Goal: Task Accomplishment & Management: Manage account settings

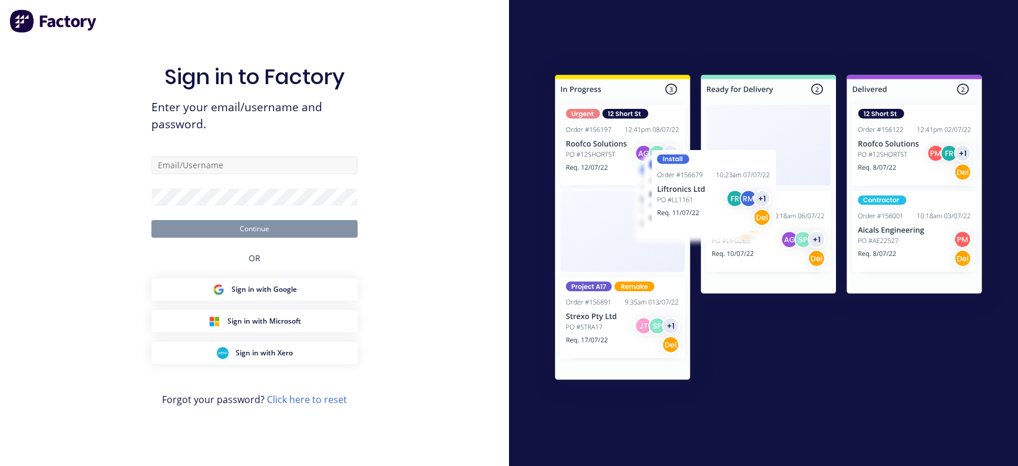
type input "[EMAIL_ADDRESS][DOMAIN_NAME]"
click at [197, 207] on form "[EMAIL_ADDRESS][DOMAIN_NAME] Continue" at bounding box center [254, 197] width 206 height 81
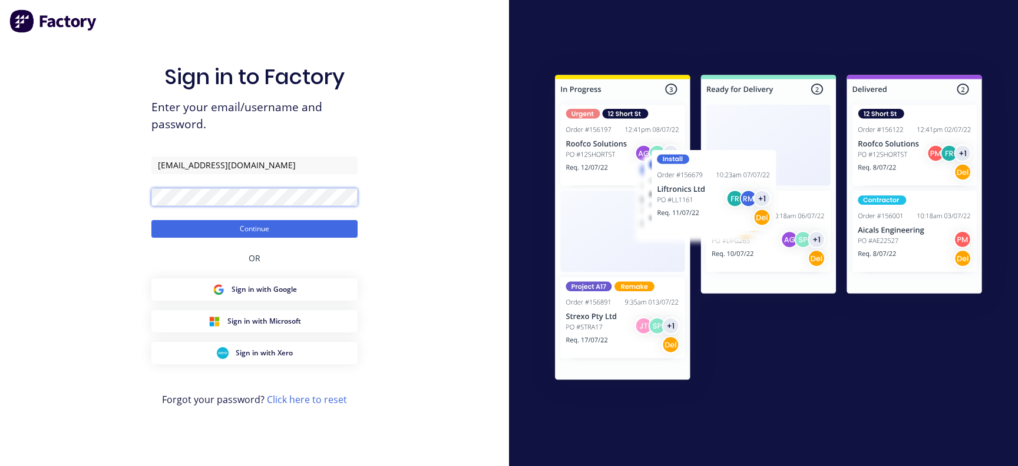
click at [151, 220] on button "Continue" at bounding box center [254, 229] width 206 height 18
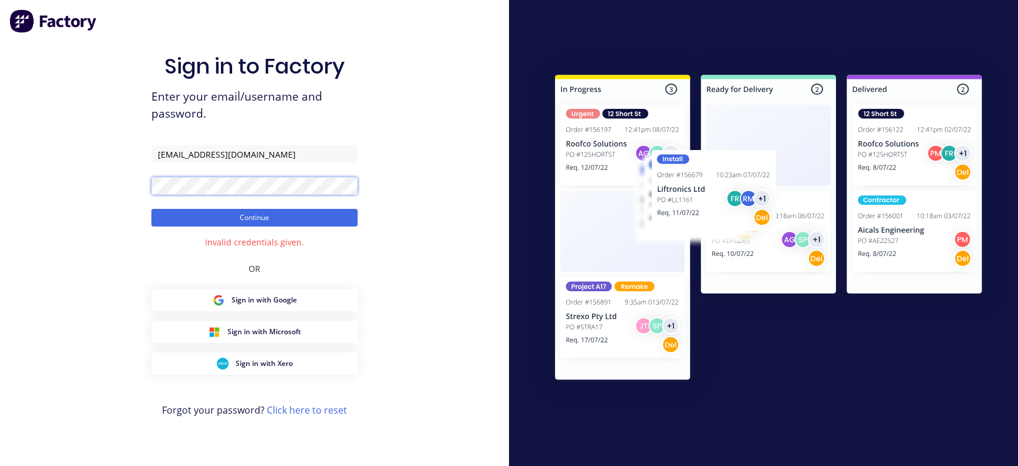
click at [107, 186] on div "Sign in to Factory Enter your email/username and password. [EMAIL_ADDRESS][DOMA…" at bounding box center [254, 233] width 509 height 466
click at [151, 209] on button "Continue" at bounding box center [254, 218] width 206 height 18
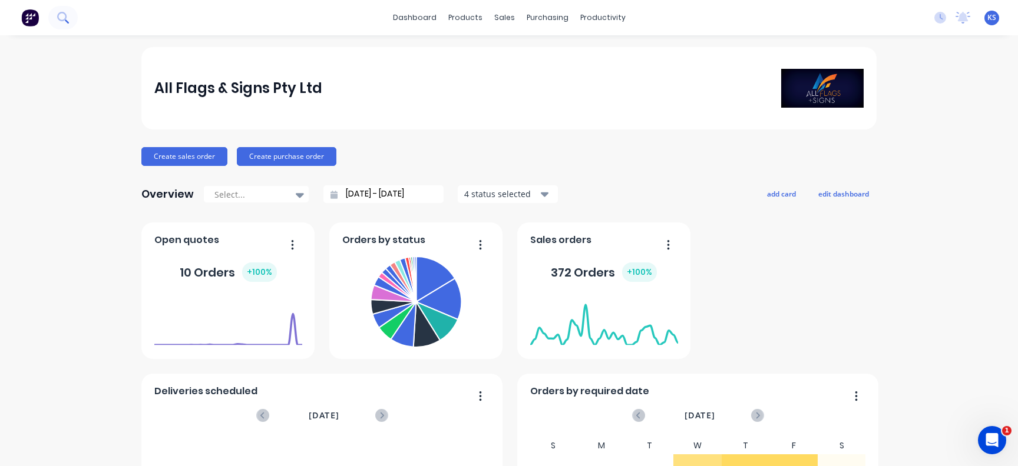
click at [69, 11] on button at bounding box center [62, 18] width 29 height 24
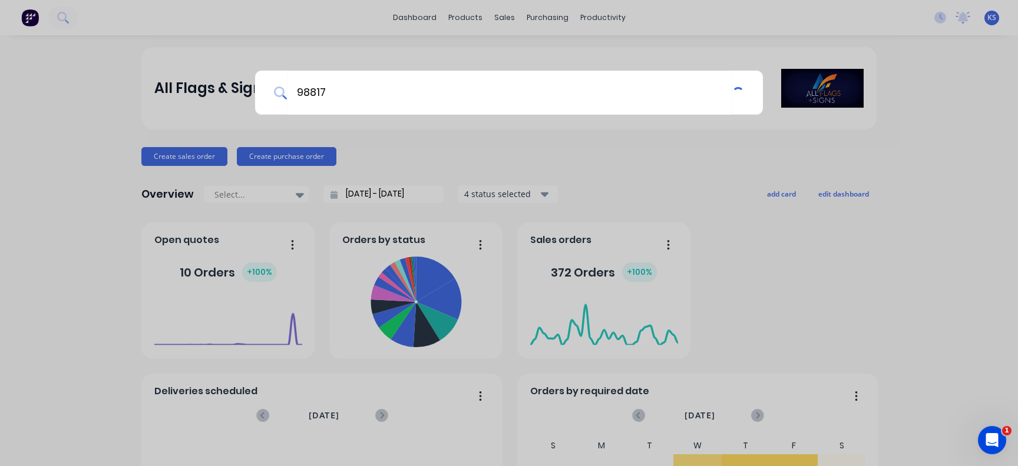
type input "98817"
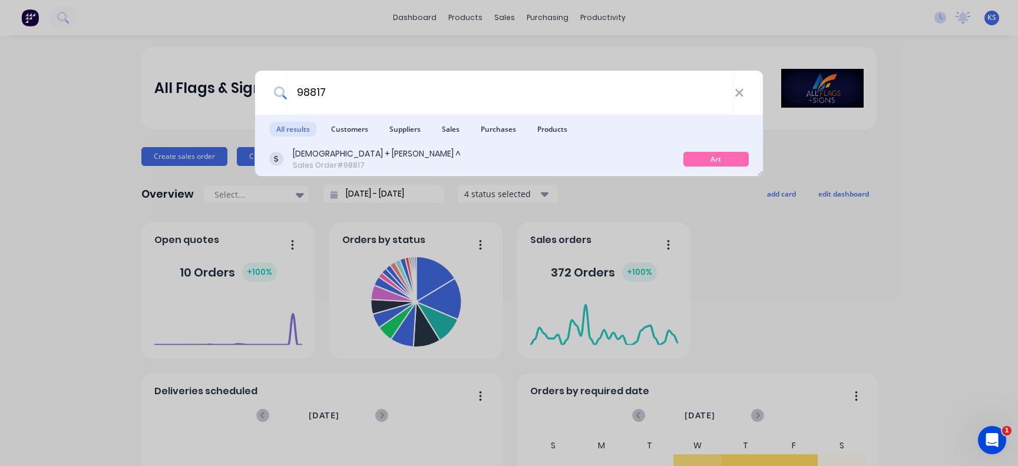
click at [327, 162] on div "Sales Order #98817" at bounding box center [377, 165] width 168 height 11
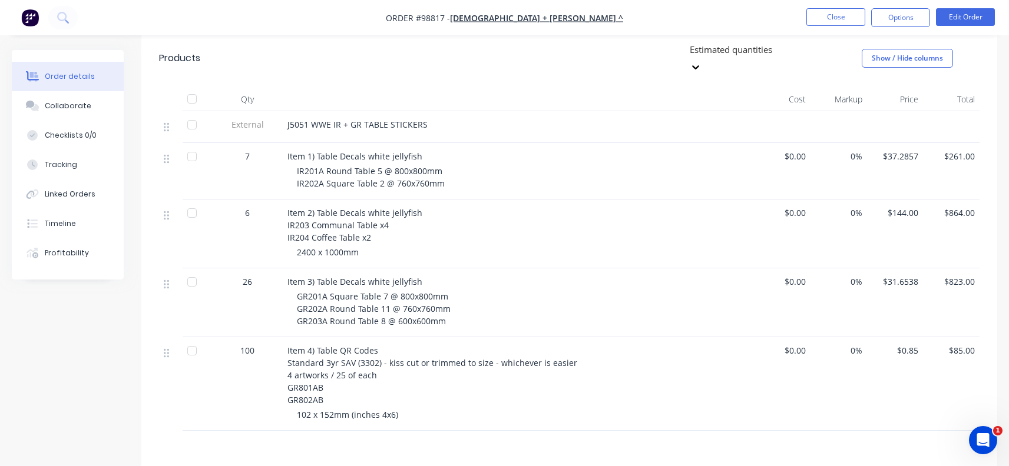
scroll to position [353, 0]
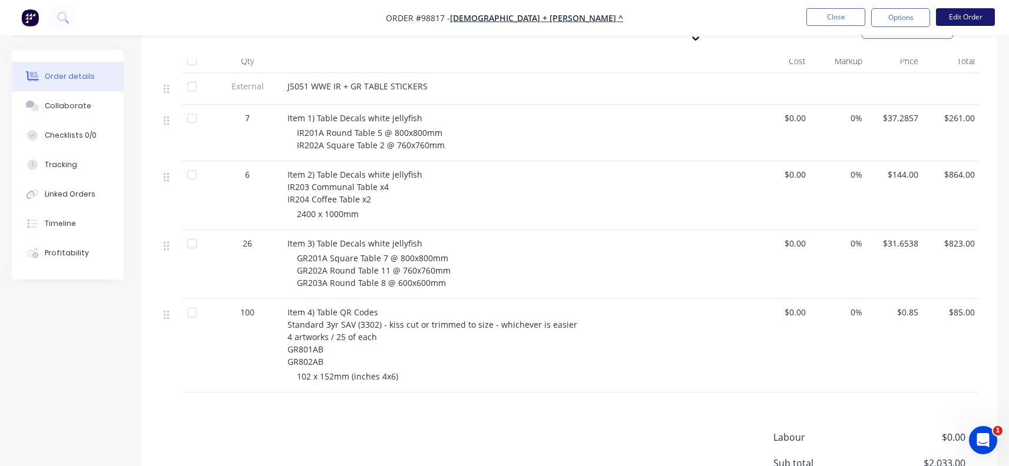
click at [959, 14] on button "Edit Order" at bounding box center [965, 17] width 59 height 18
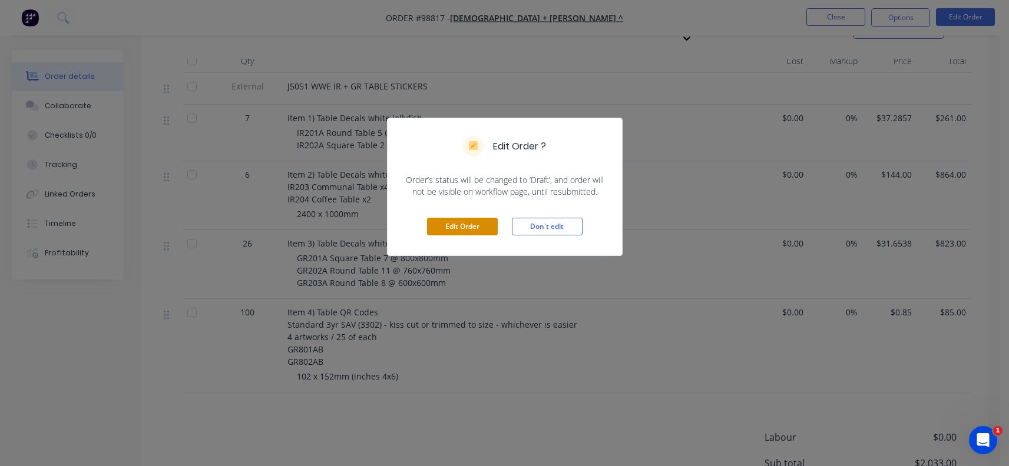
click at [456, 225] on button "Edit Order" at bounding box center [462, 227] width 71 height 18
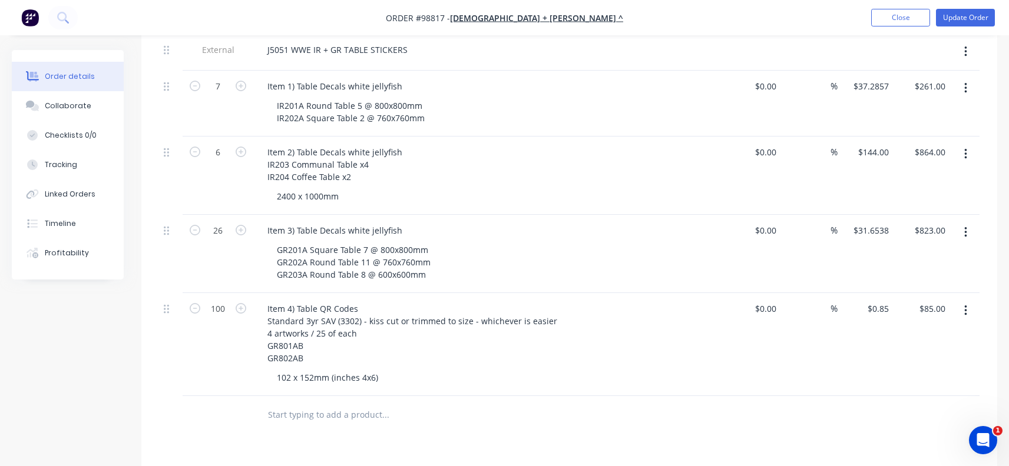
scroll to position [412, 0]
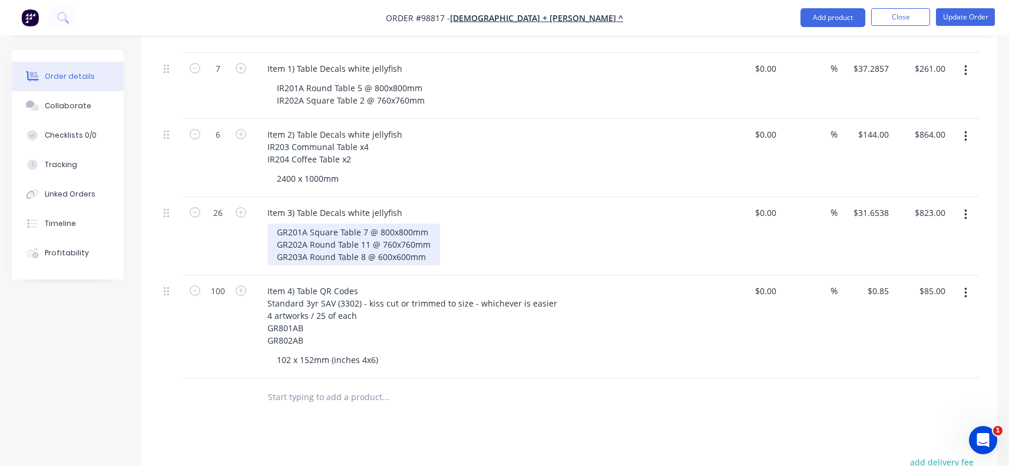
click at [332, 226] on div "GR201A Square Table 7 @ 800x800mm GR202A Round Table 11 @ 760x760mm GR203A Roun…" at bounding box center [353, 245] width 173 height 42
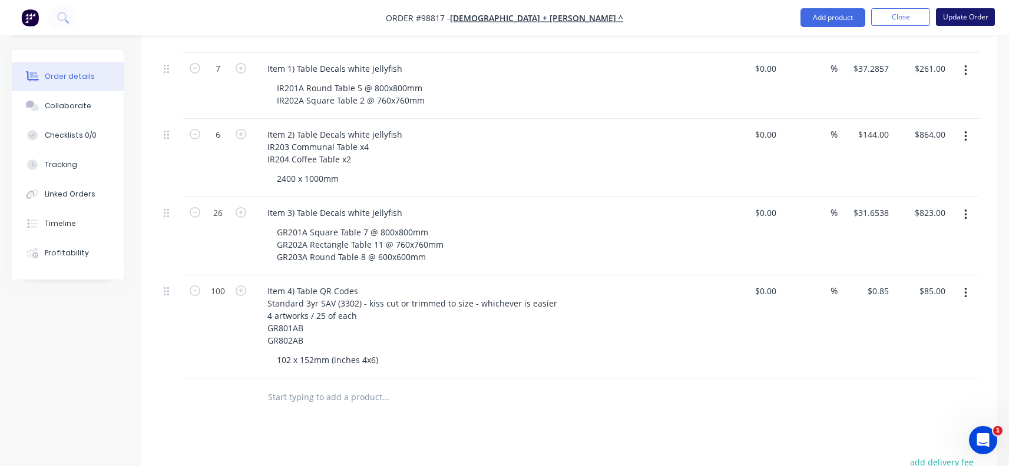
click at [961, 20] on button "Update Order" at bounding box center [965, 17] width 59 height 18
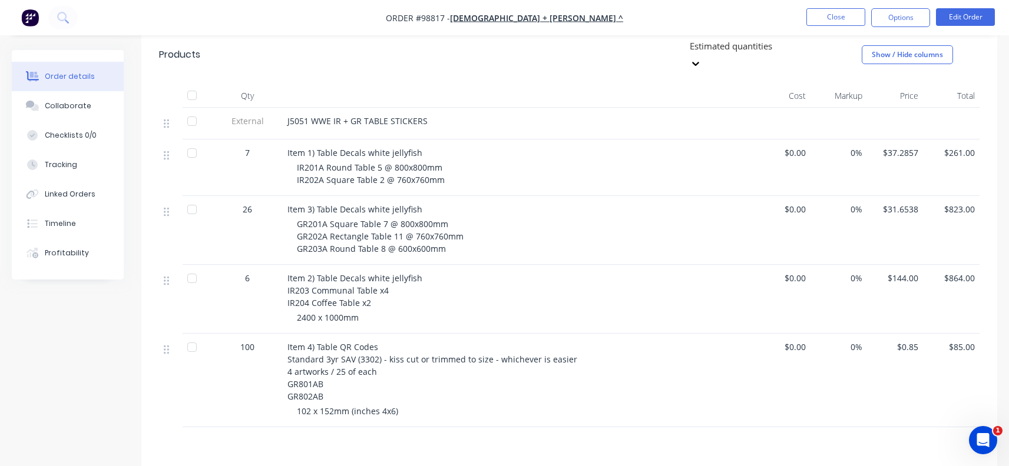
scroll to position [353, 0]
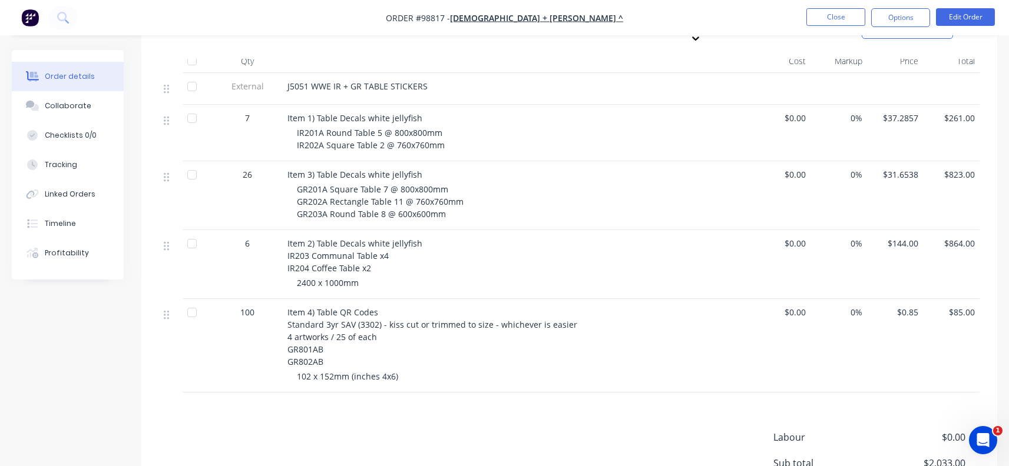
click at [949, 161] on div "$823.00" at bounding box center [951, 195] width 57 height 69
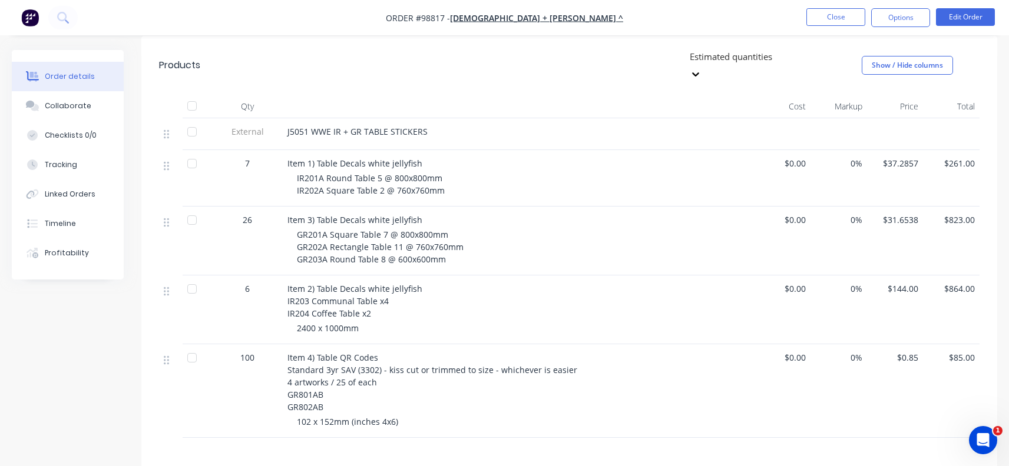
scroll to position [294, 0]
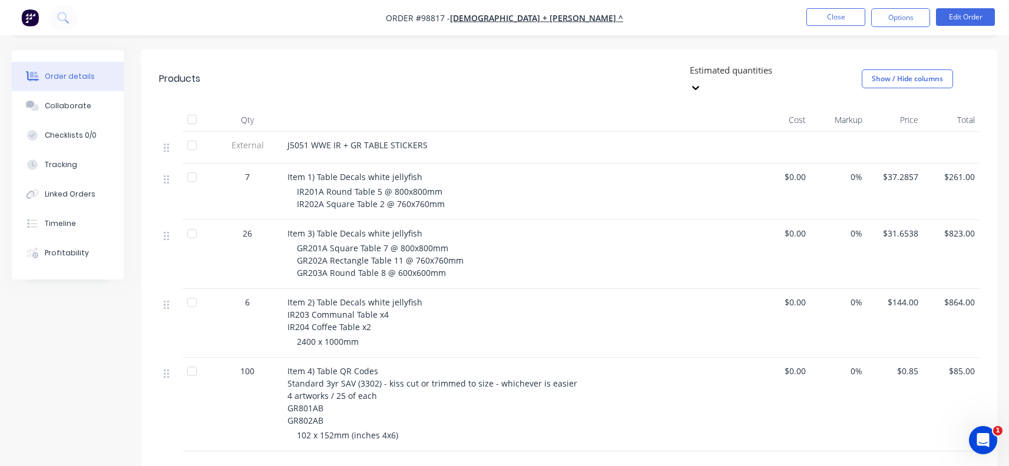
click at [337, 243] on span "GR201A Square Table 7 @ 800x800mm GR202A Rectangle Table 11 @ 760x760mm GR203A …" at bounding box center [380, 261] width 167 height 36
click at [329, 243] on span "GR201A Square Table 7 @ 800x800mm GR202A Rectangle Table 11 @ 760x760mm GR203A …" at bounding box center [380, 261] width 167 height 36
click at [393, 243] on span "GR201A Square Table 7 @ 800x800mm GR202A Rectangle Table 11 @ 760x760mm GR203A …" at bounding box center [380, 261] width 167 height 36
click at [959, 13] on button "Edit Order" at bounding box center [965, 17] width 59 height 18
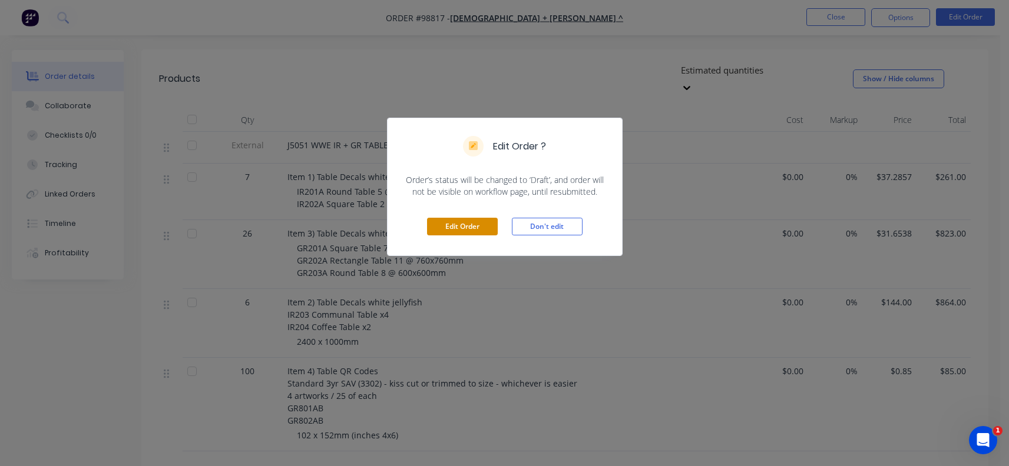
click at [469, 227] on button "Edit Order" at bounding box center [462, 227] width 71 height 18
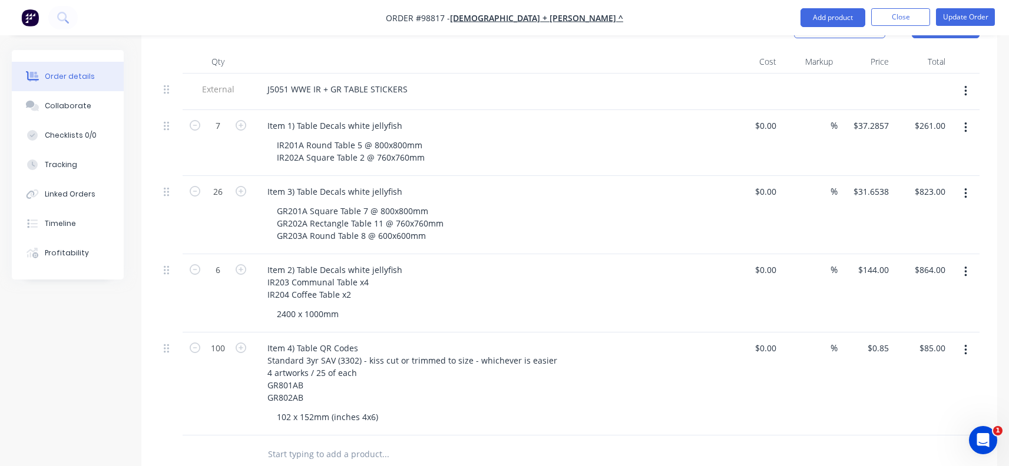
scroll to position [353, 0]
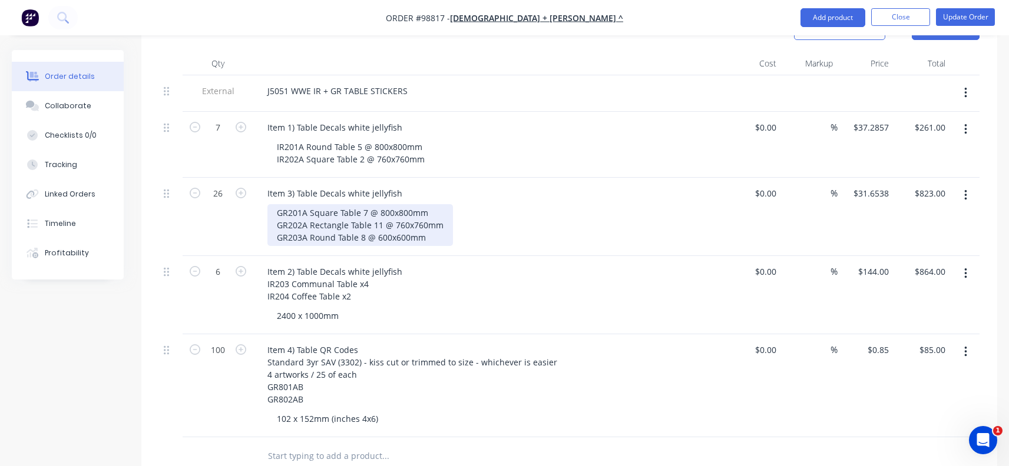
click at [411, 210] on div "GR201A Square Table 7 @ 800x800mm GR202A Rectangle Table 11 @ 760x760mm GR203A …" at bounding box center [360, 225] width 186 height 42
drag, startPoint x: 440, startPoint y: 207, endPoint x: 412, endPoint y: 210, distance: 28.5
click at [412, 210] on div "GR201A Square Table 7 @ 800x800mm GR202A Rectangle Table 11 @ 760x760mm GR203A …" at bounding box center [360, 225] width 186 height 42
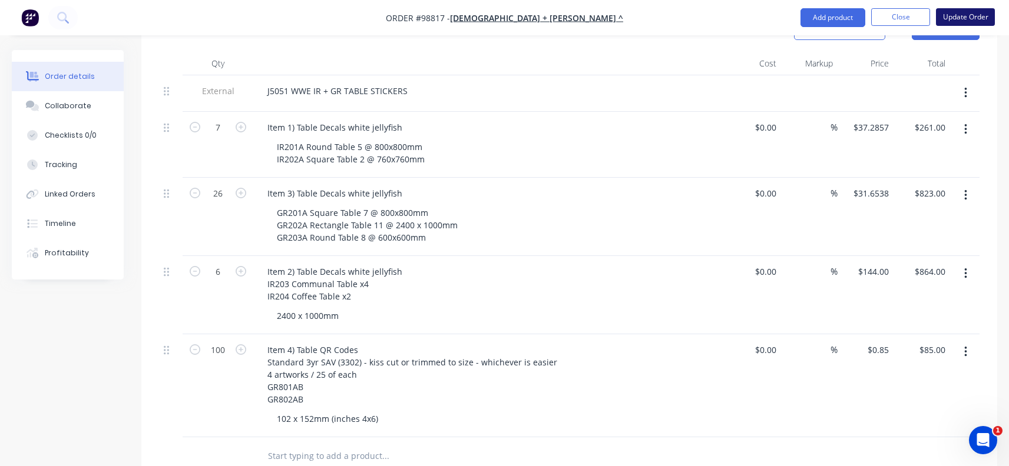
click at [965, 14] on button "Update Order" at bounding box center [965, 17] width 59 height 18
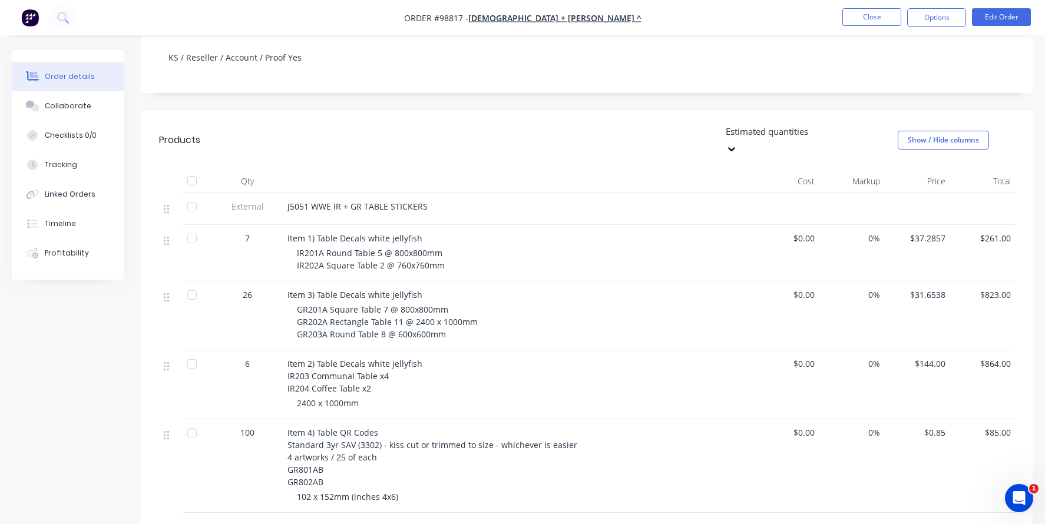
scroll to position [236, 0]
click at [1002, 20] on button "Edit Order" at bounding box center [1001, 17] width 59 height 18
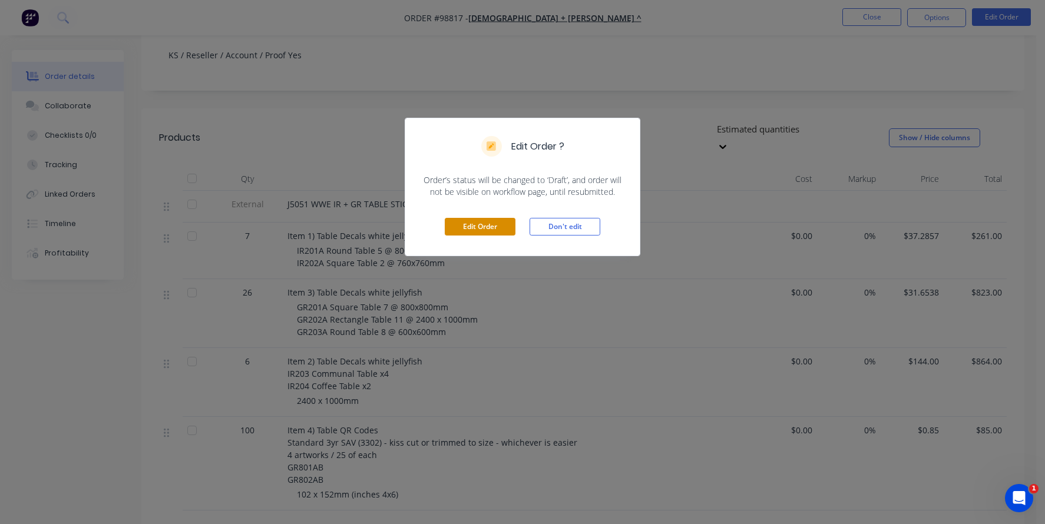
click at [459, 224] on button "Edit Order" at bounding box center [480, 227] width 71 height 18
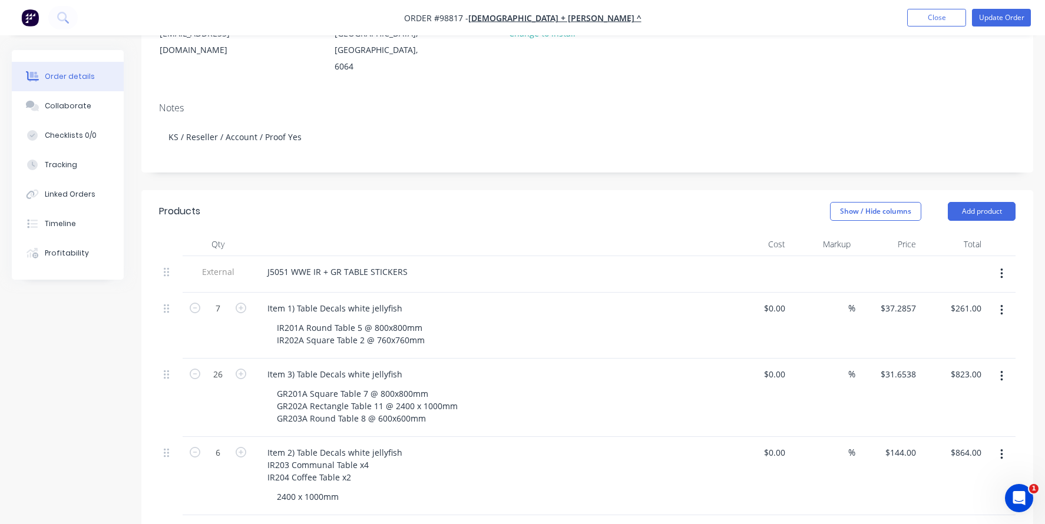
scroll to position [177, 0]
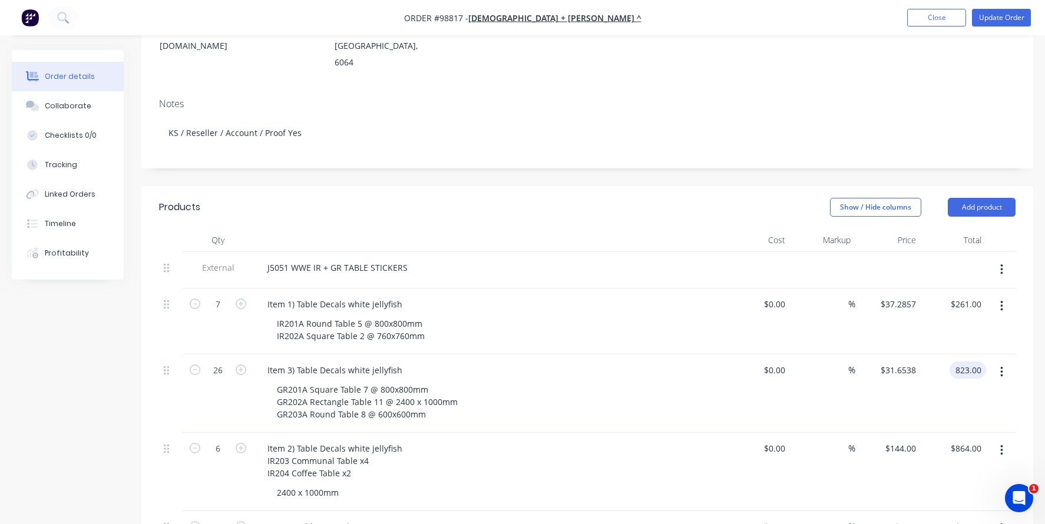
click at [966, 362] on input "823.00" at bounding box center [970, 370] width 32 height 17
type input "2026"
type input "$77.9231"
type input "$2,026.00"
click at [881, 393] on div "$77.9231 $77.9231" at bounding box center [887, 394] width 65 height 78
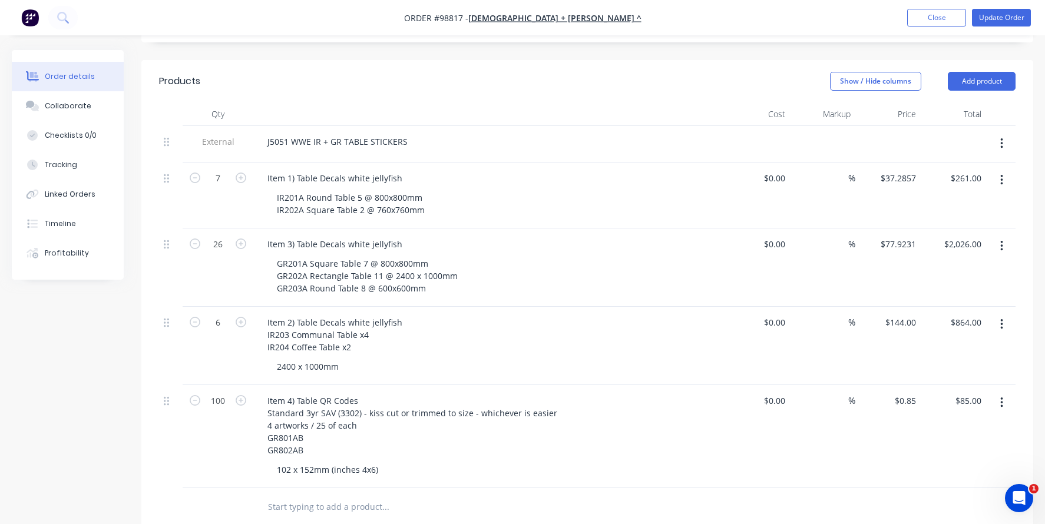
scroll to position [294, 0]
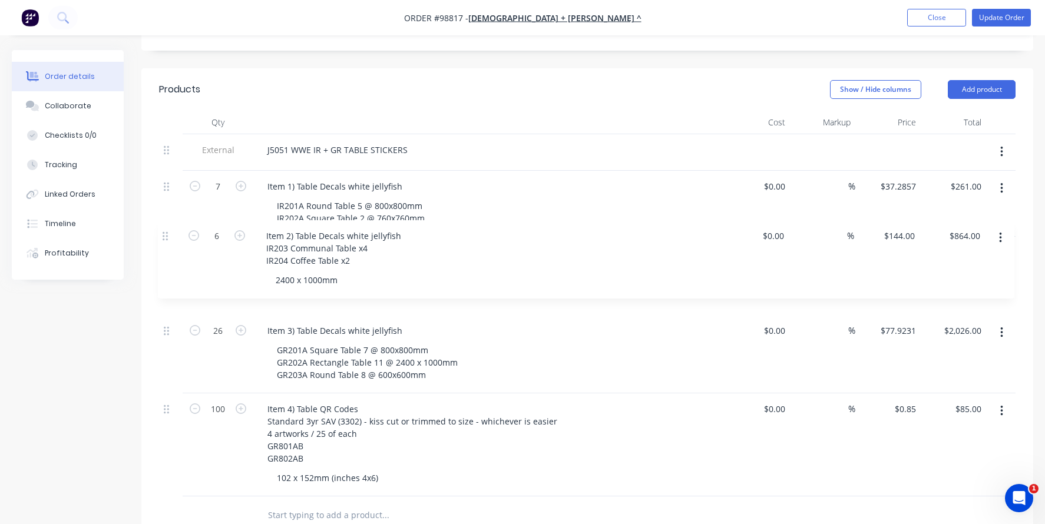
drag, startPoint x: 167, startPoint y: 315, endPoint x: 166, endPoint y: 233, distance: 81.9
click at [166, 233] on div "External J5051 WWE IR + GR TABLE STICKERS 7 Item 1) Table Decals white jellyfis…" at bounding box center [587, 315] width 856 height 362
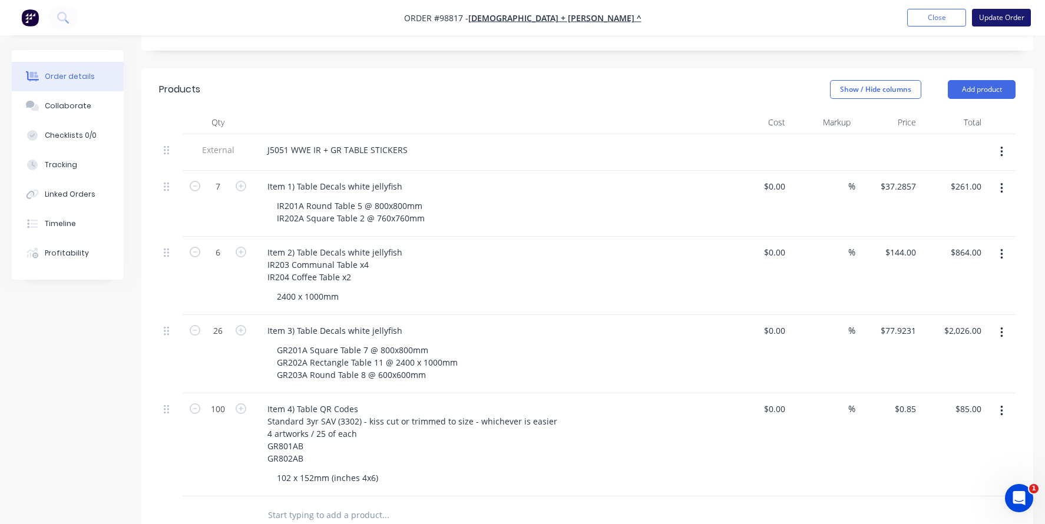
click at [1017, 18] on button "Update Order" at bounding box center [1001, 18] width 59 height 18
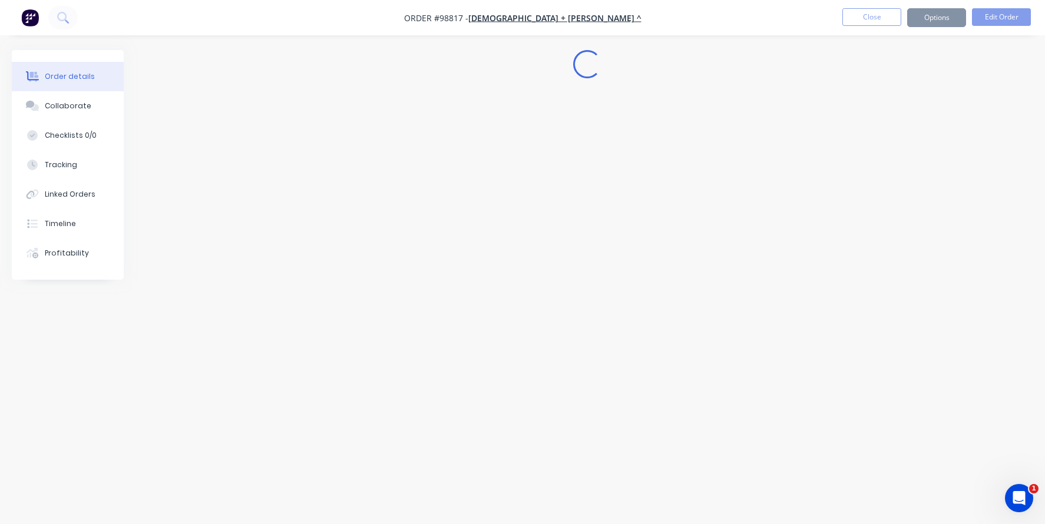
scroll to position [0, 0]
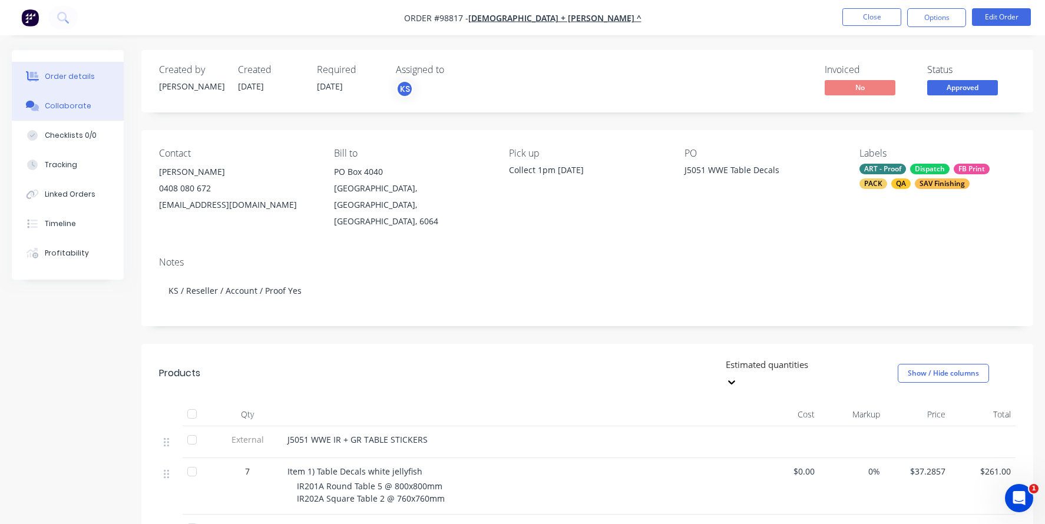
click at [78, 106] on div "Collaborate" at bounding box center [68, 106] width 47 height 11
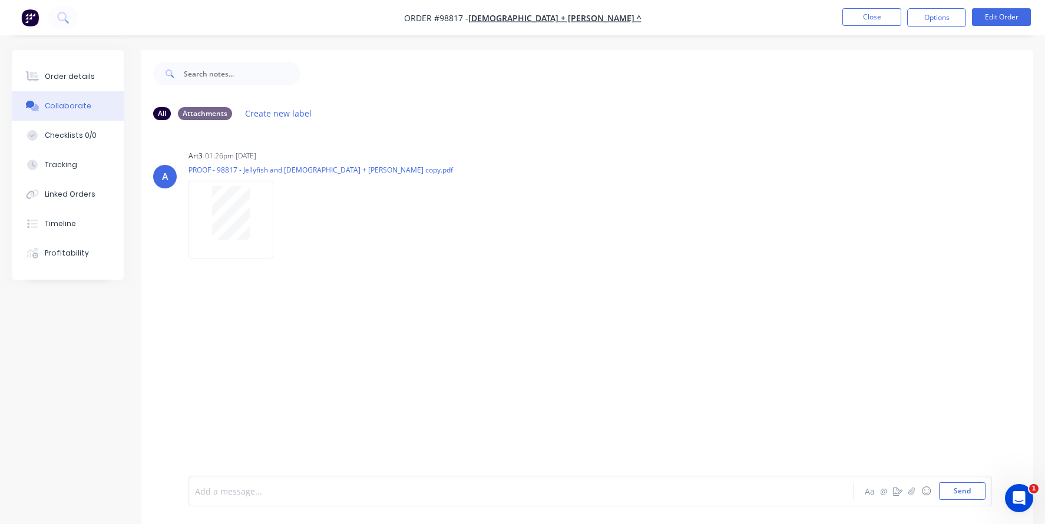
click at [232, 466] on div at bounding box center [492, 491] width 593 height 12
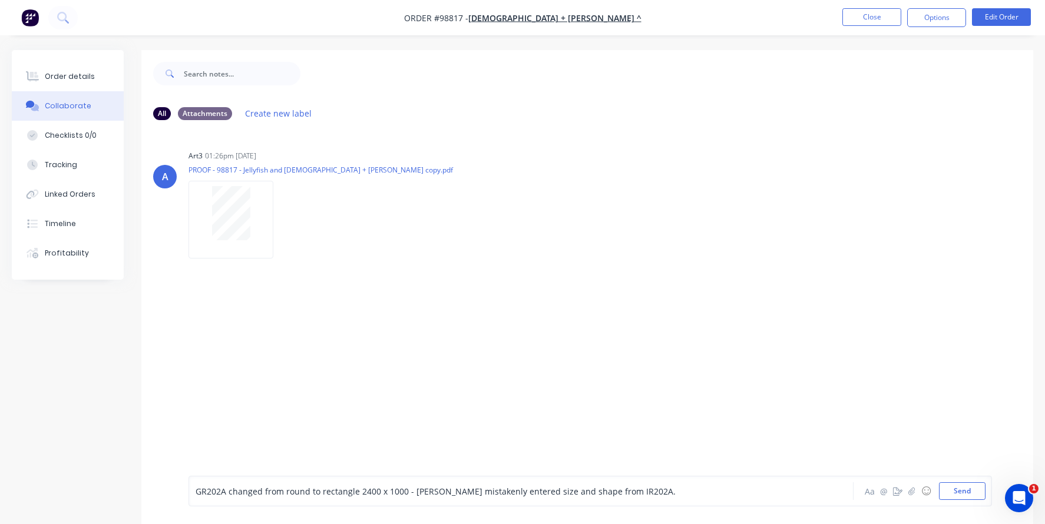
drag, startPoint x: 582, startPoint y: 491, endPoint x: 539, endPoint y: 481, distance: 44.1
click at [582, 466] on span "GR202A changed from round to rectangle 2400 x 1000 - [PERSON_NAME] mistakenly e…" at bounding box center [436, 491] width 480 height 11
click at [949, 466] on button "Send" at bounding box center [962, 491] width 47 height 18
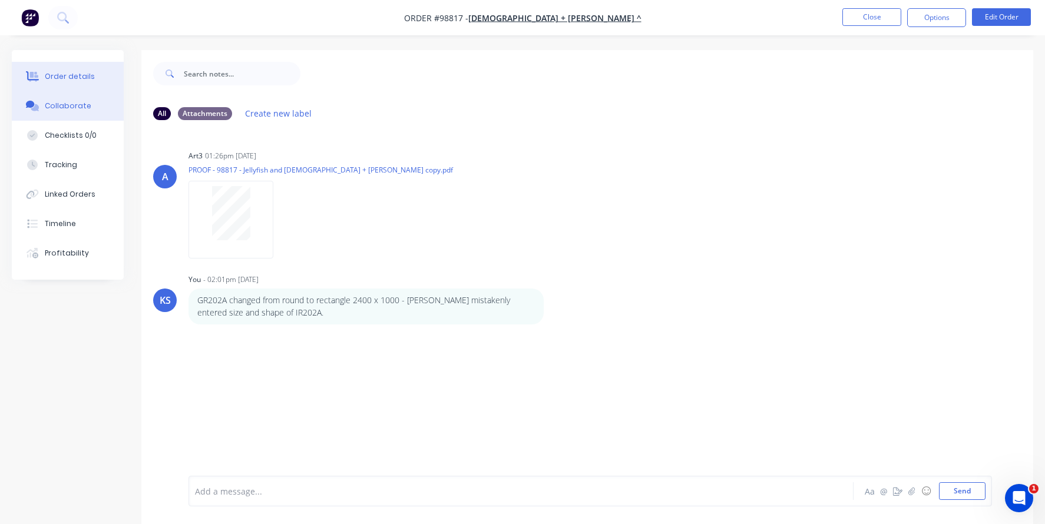
click at [61, 71] on button "Order details" at bounding box center [68, 76] width 112 height 29
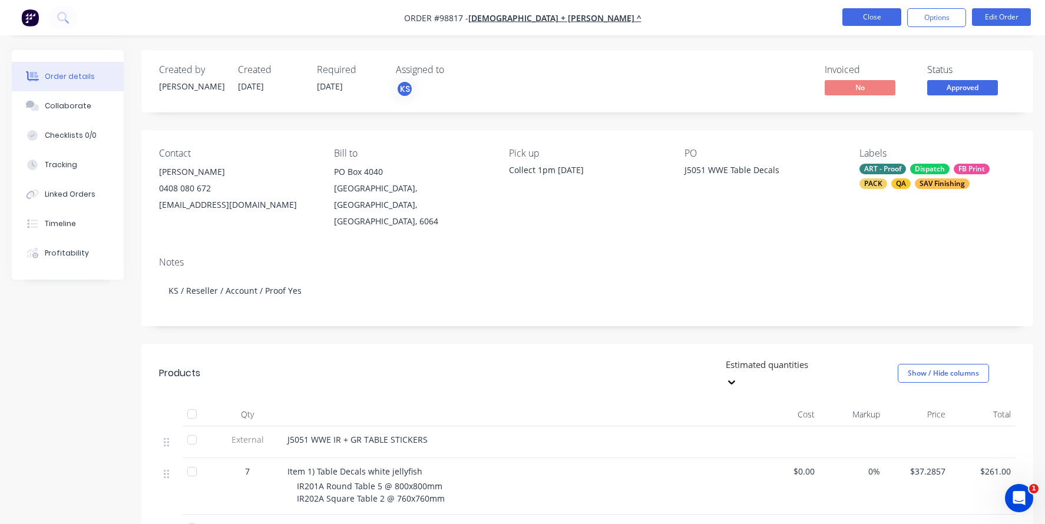
click at [879, 12] on button "Close" at bounding box center [871, 17] width 59 height 18
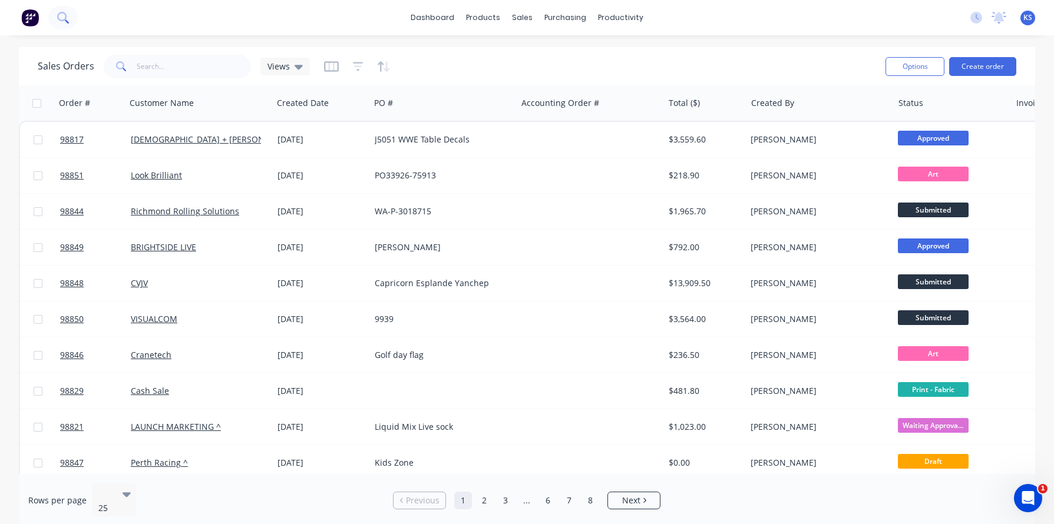
click at [58, 12] on icon at bounding box center [62, 17] width 11 height 11
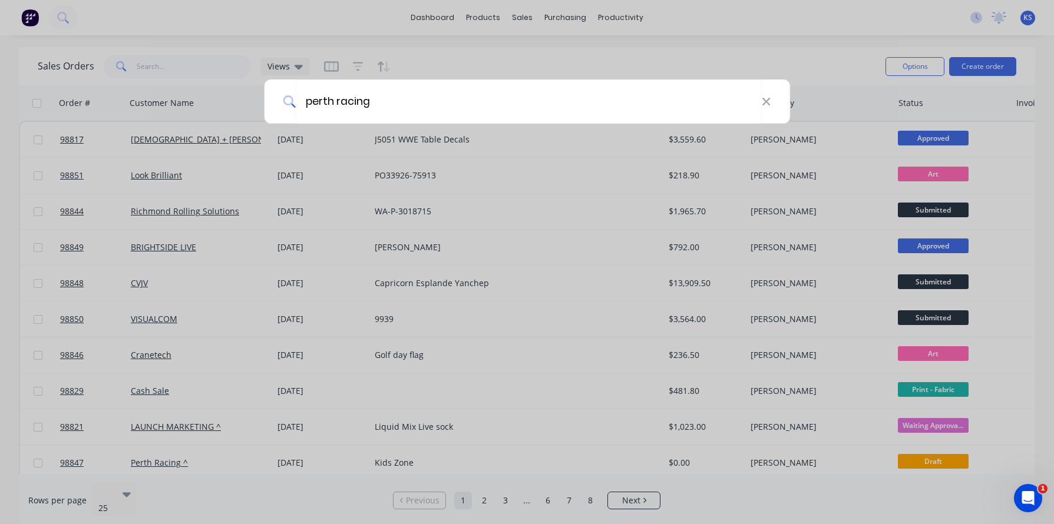
type input "perth racing"
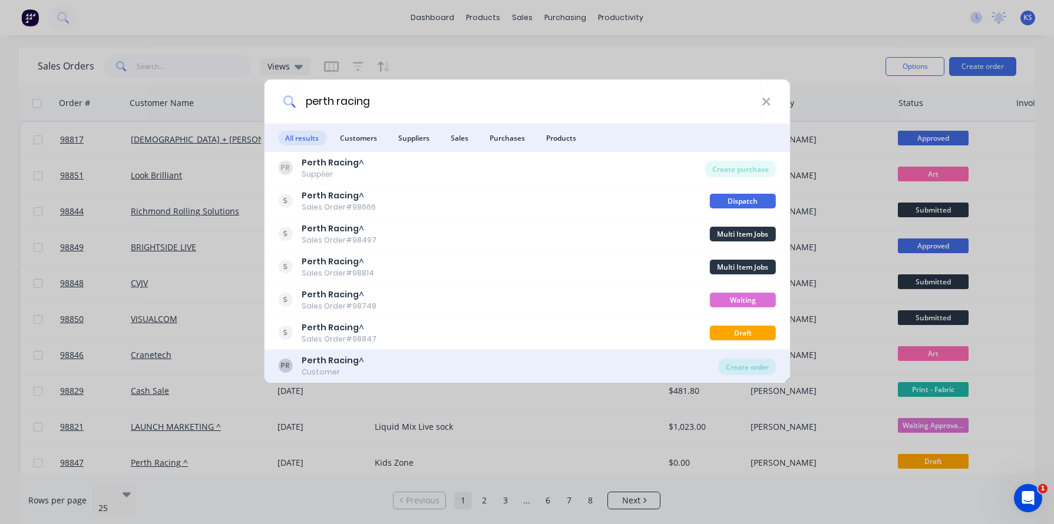
click at [326, 373] on div "Customer" at bounding box center [333, 372] width 62 height 11
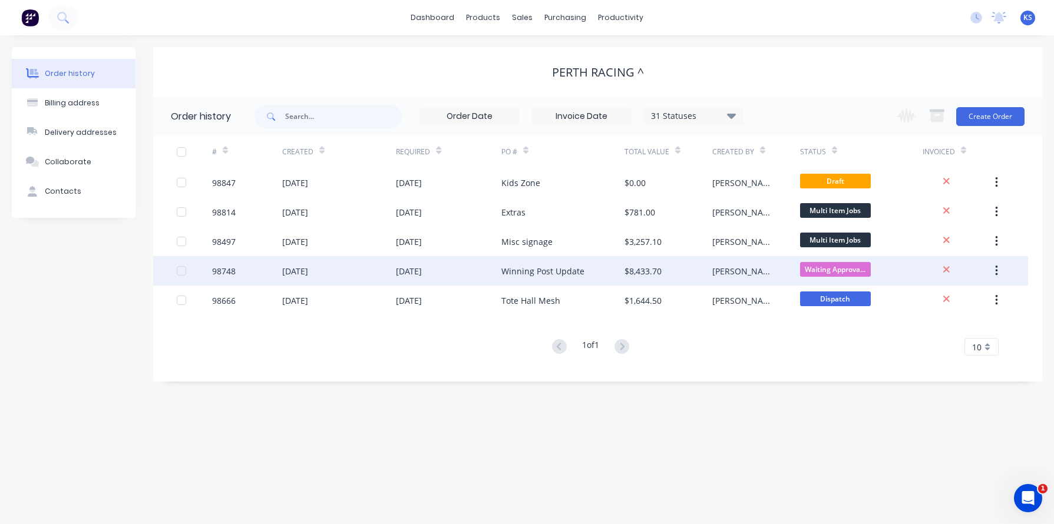
click at [524, 271] on div "Winning Post Update" at bounding box center [542, 271] width 83 height 12
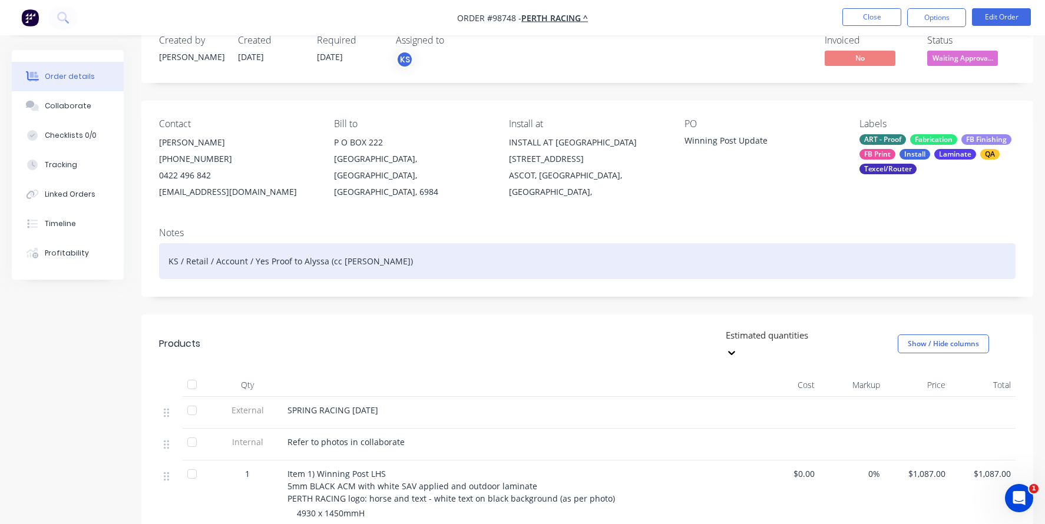
scroll to position [59, 0]
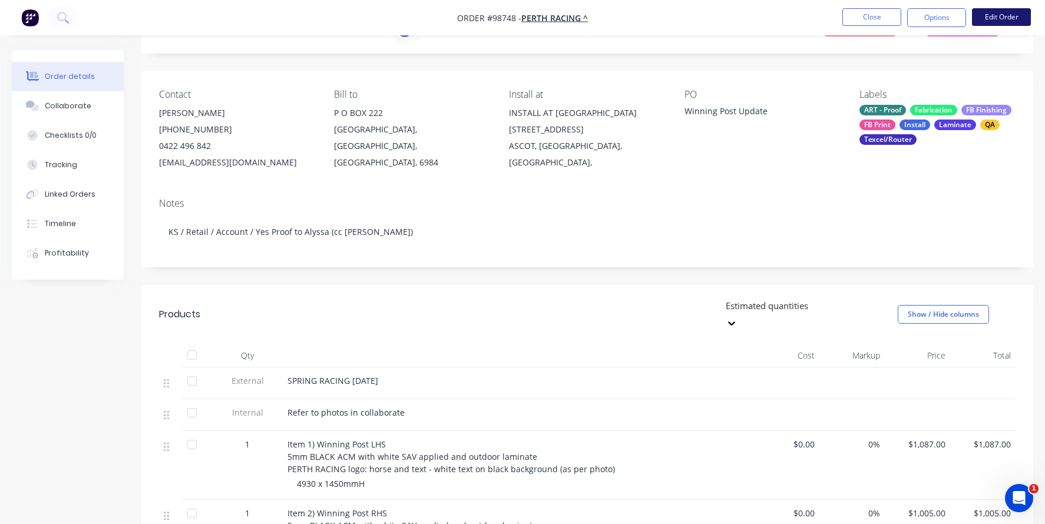
click at [1001, 11] on button "Edit Order" at bounding box center [1001, 17] width 59 height 18
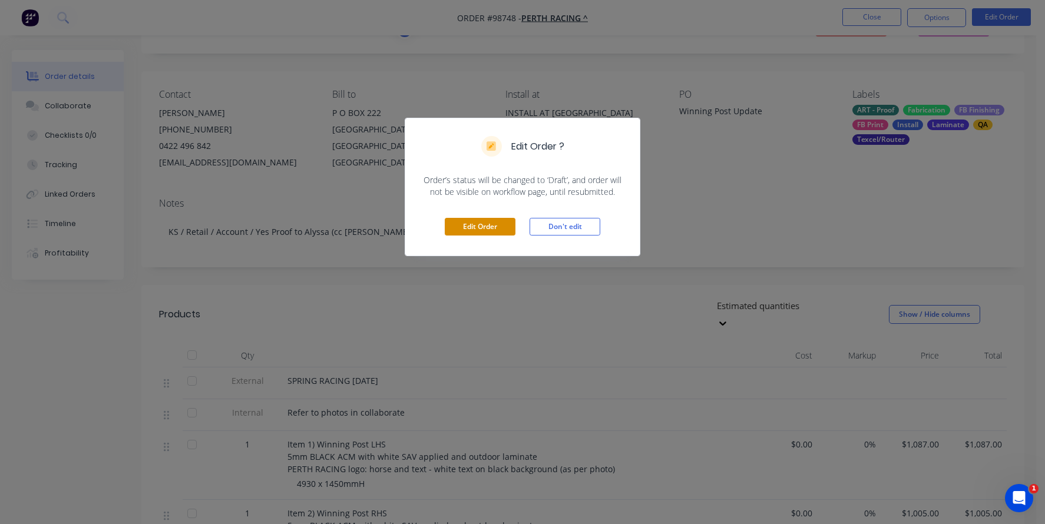
click at [477, 226] on button "Edit Order" at bounding box center [480, 227] width 71 height 18
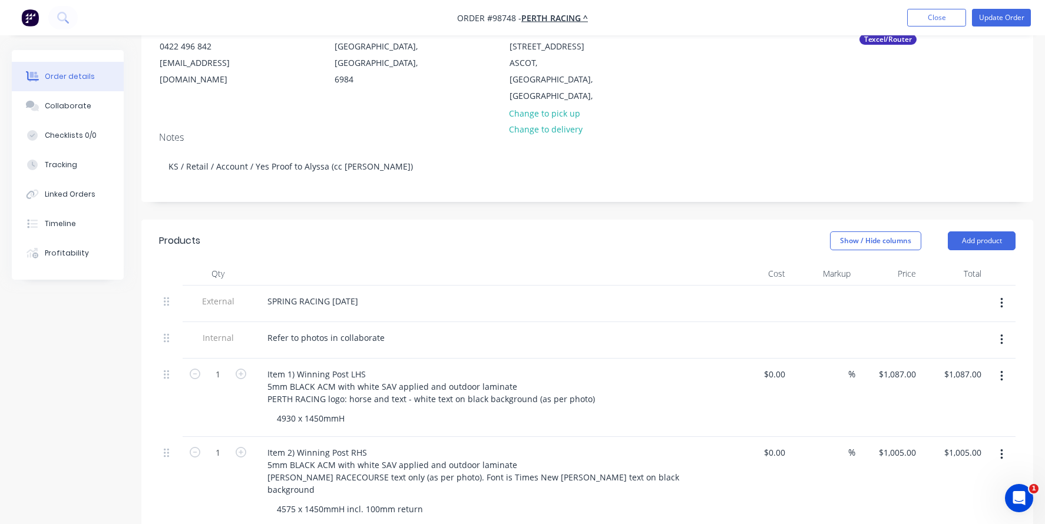
scroll to position [177, 0]
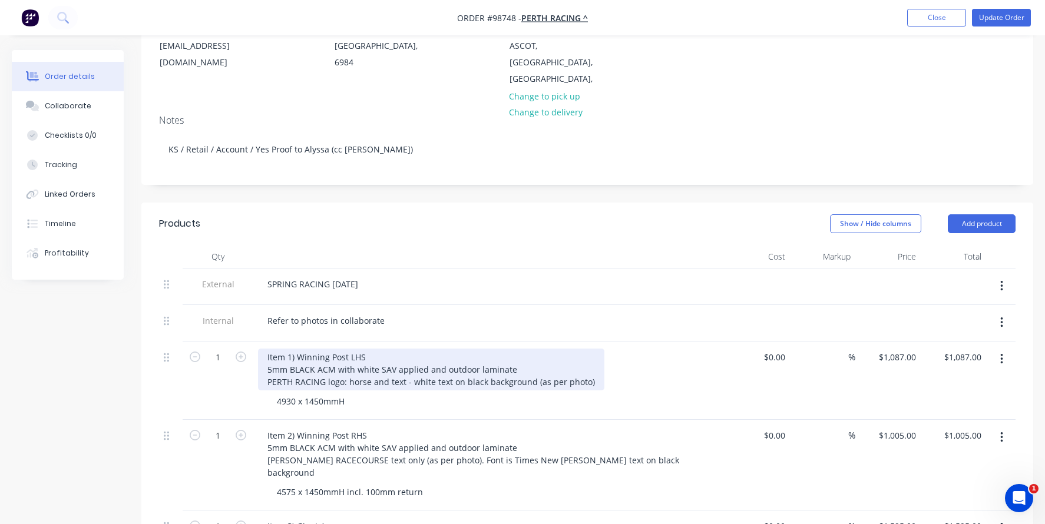
click at [290, 352] on div "Item 1) Winning Post LHS 5mm BLACK ACM with white SAV applied and outdoor lamin…" at bounding box center [431, 370] width 346 height 42
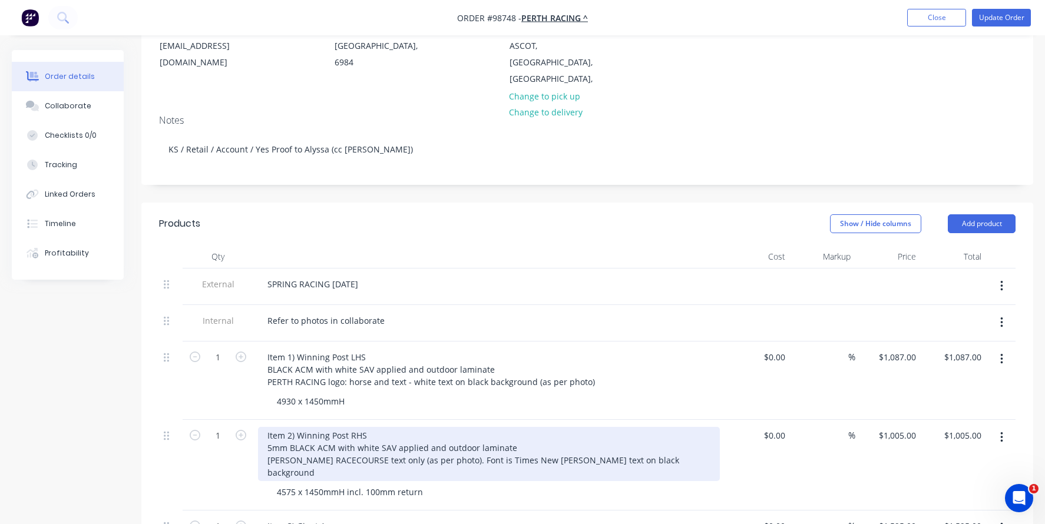
click at [290, 428] on div "Item 2) Winning Post RHS 5mm BLACK ACM with white SAV applied and outdoor lamin…" at bounding box center [489, 454] width 462 height 54
click at [290, 432] on div "Item 2) Winning Post RHS 5mm BLACK ACM with white SAV applied and outdoor lamin…" at bounding box center [489, 454] width 462 height 54
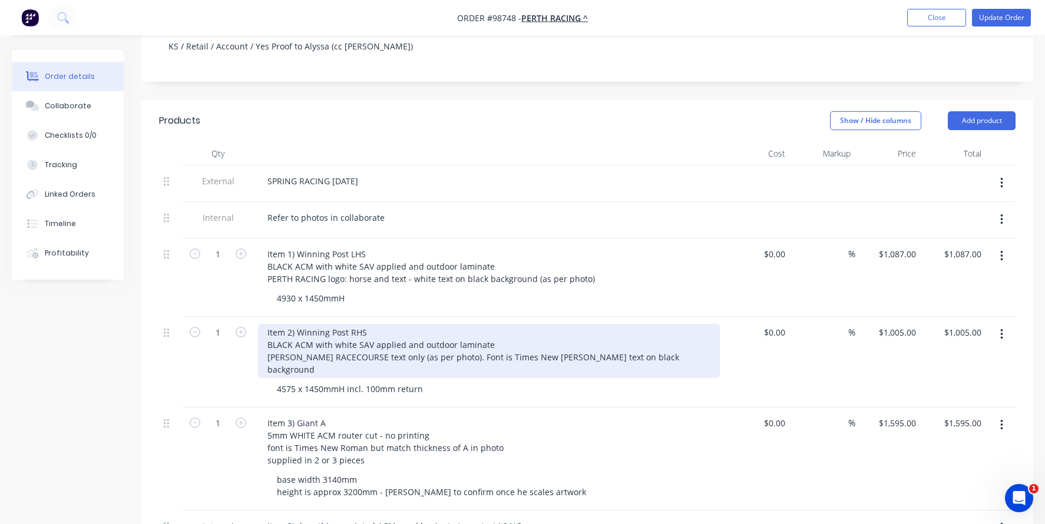
scroll to position [294, 0]
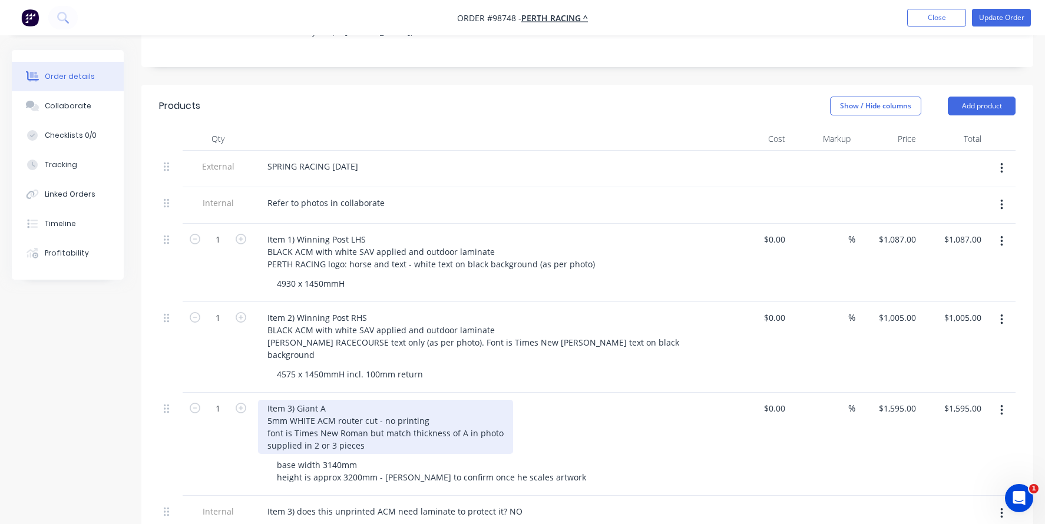
click at [289, 402] on div "Item 3) Giant A 5mm WHITE ACM router cut - no printing font is Times New Roman …" at bounding box center [385, 427] width 255 height 54
click at [291, 405] on div "Item 3) Giant A 5mm WHITE ACM router cut - no printing font is Times New Roman …" at bounding box center [385, 427] width 255 height 54
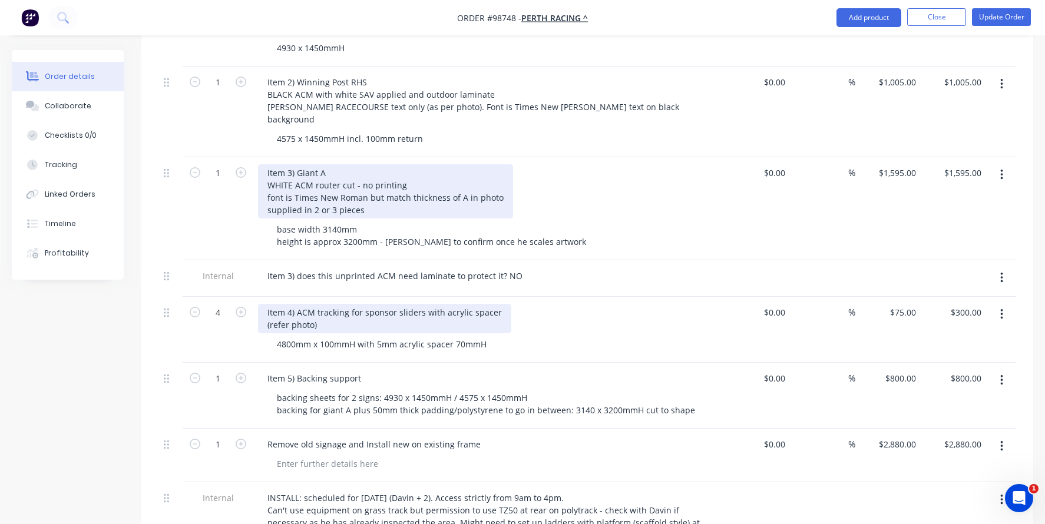
scroll to position [589, 0]
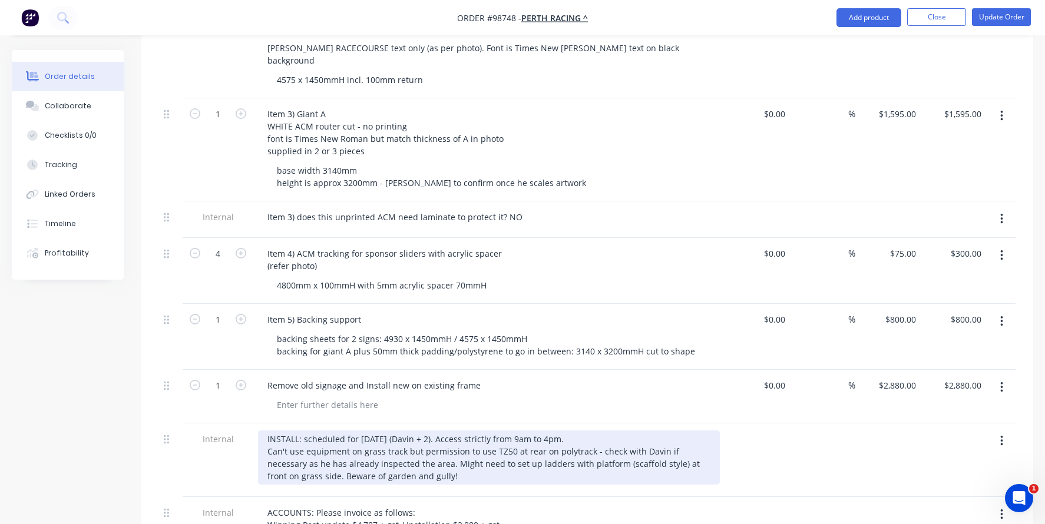
click at [376, 431] on div "INSTALL: scheduled for [DATE] (Davin + 2). Access strictly from 9am to 4pm. Can…" at bounding box center [489, 458] width 462 height 54
click at [374, 431] on div "INSTALL: scheduled for [DATE] (Davin + 2). Access strictly from 9am to 4pm. Can…" at bounding box center [489, 458] width 462 height 54
click at [455, 460] on div "INSTALL: scheduled for [DATE] (Davin + 2). Access strictly from 9am to 4pm. Can…" at bounding box center [489, 458] width 462 height 54
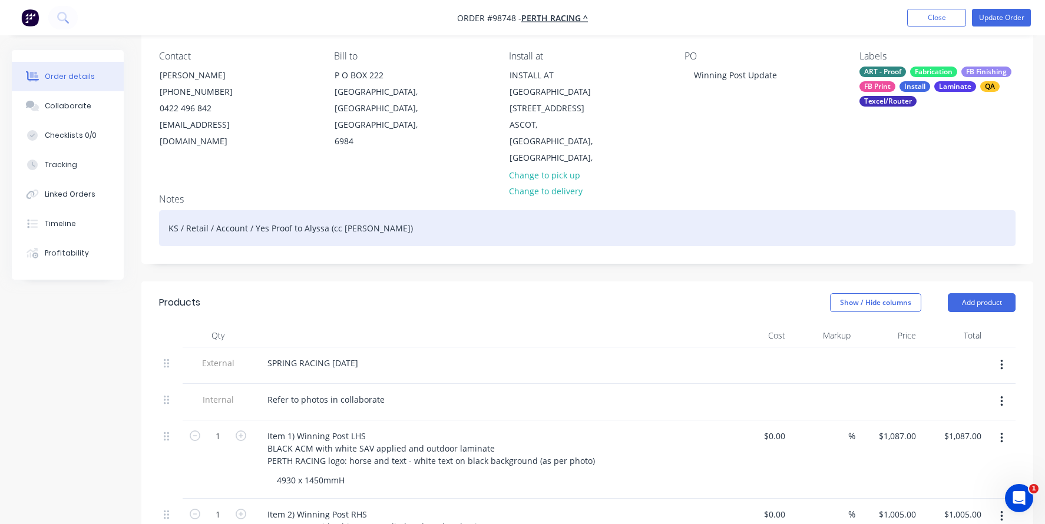
scroll to position [59, 0]
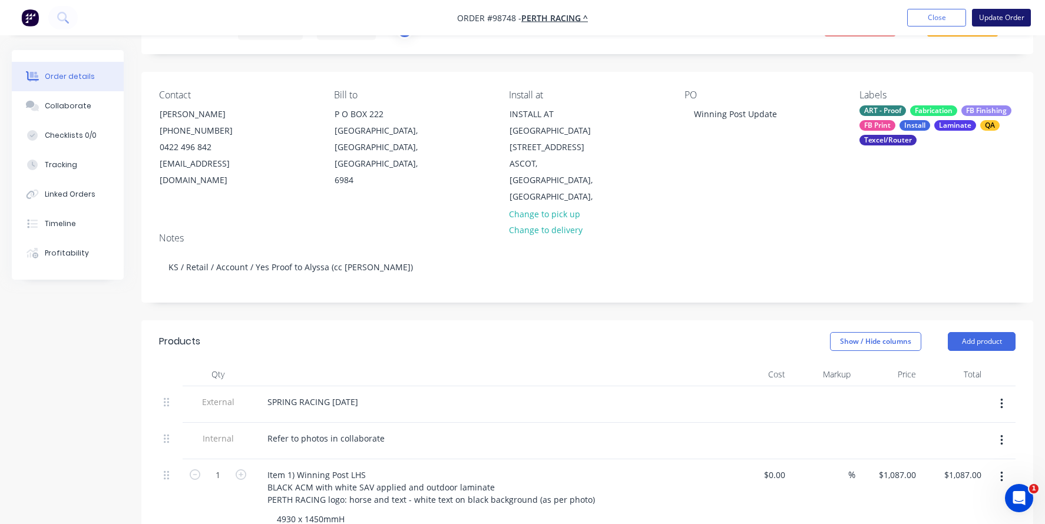
click at [988, 13] on button "Update Order" at bounding box center [1001, 18] width 59 height 18
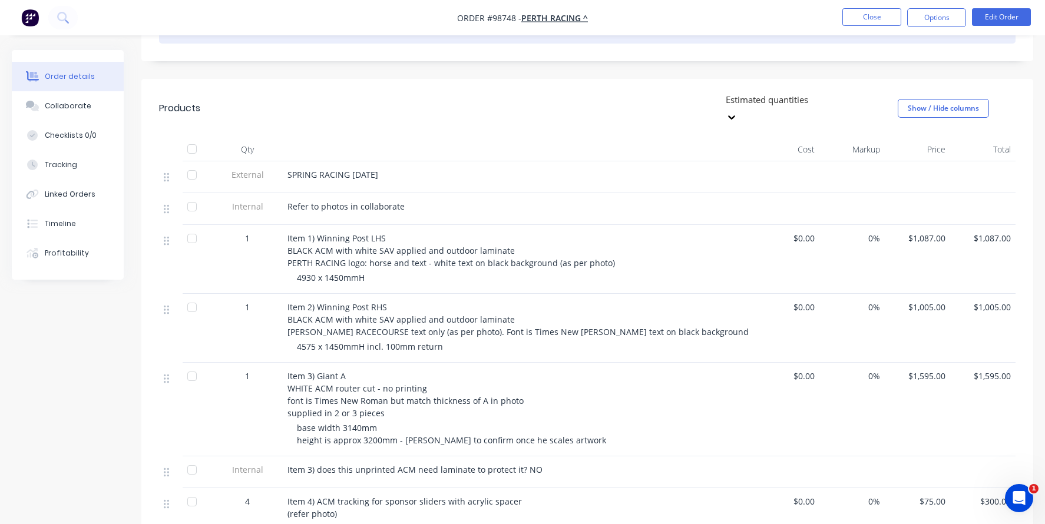
scroll to position [294, 0]
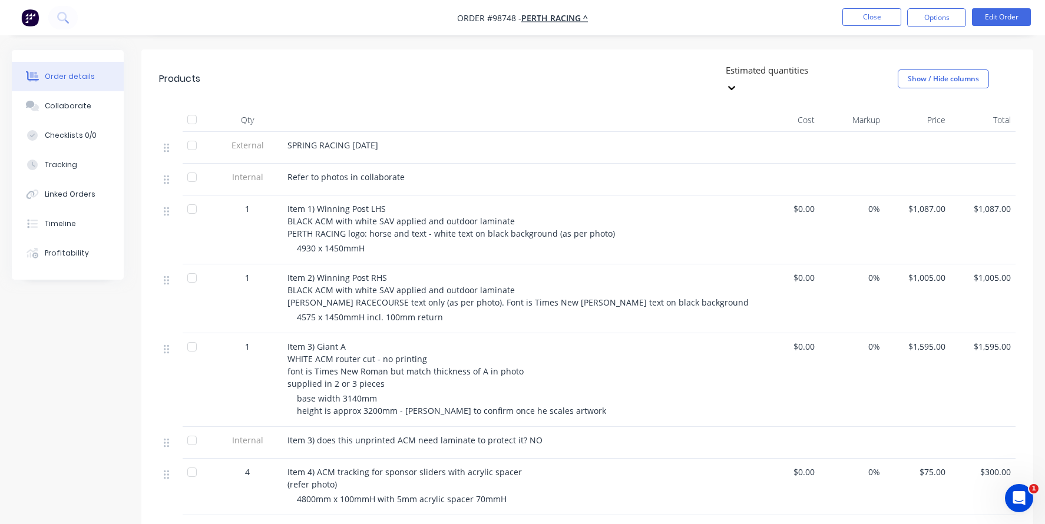
click at [344, 409] on span "base width 3140mm height is approx 3200mm - [PERSON_NAME] to confirm once he sc…" at bounding box center [451, 405] width 309 height 24
click at [994, 14] on button "Edit Order" at bounding box center [1001, 17] width 59 height 18
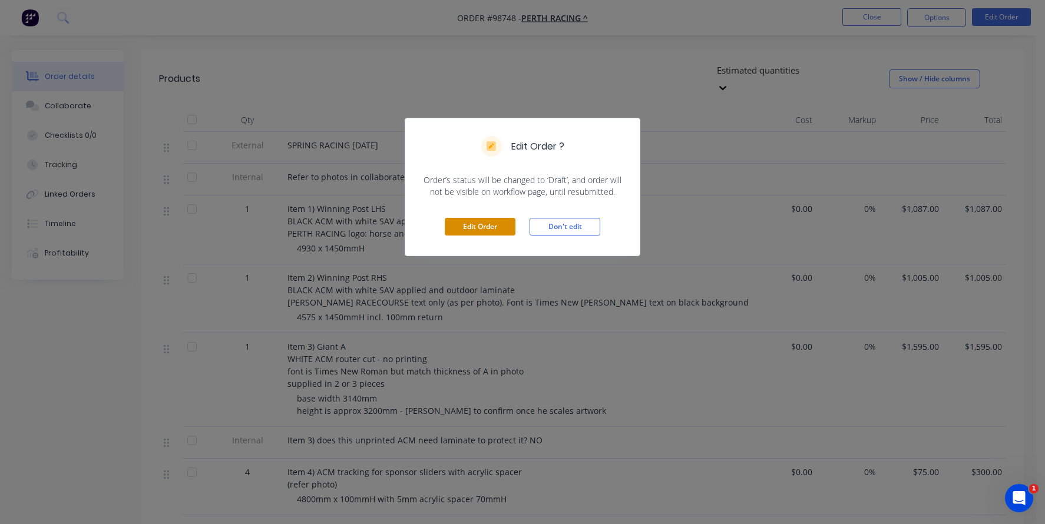
click at [499, 229] on button "Edit Order" at bounding box center [480, 227] width 71 height 18
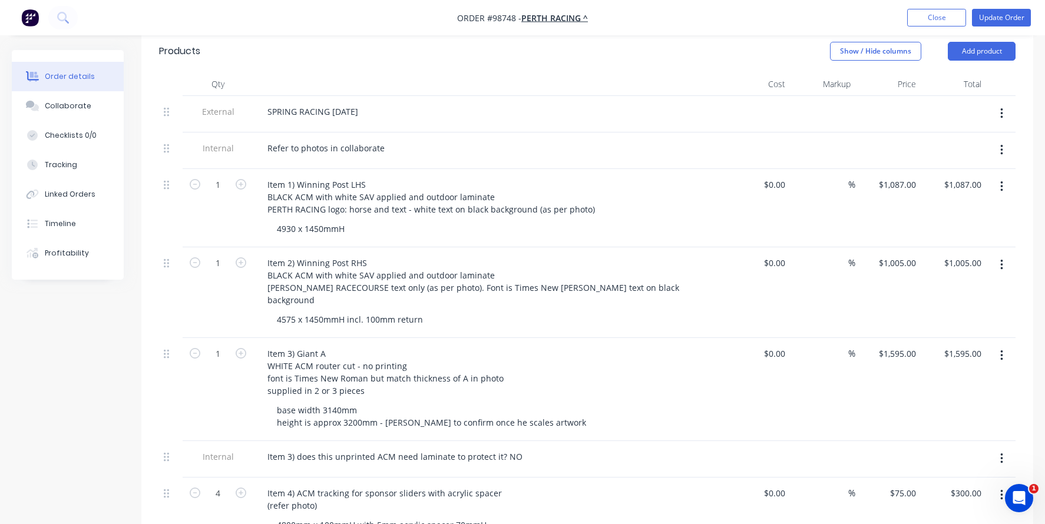
scroll to position [353, 0]
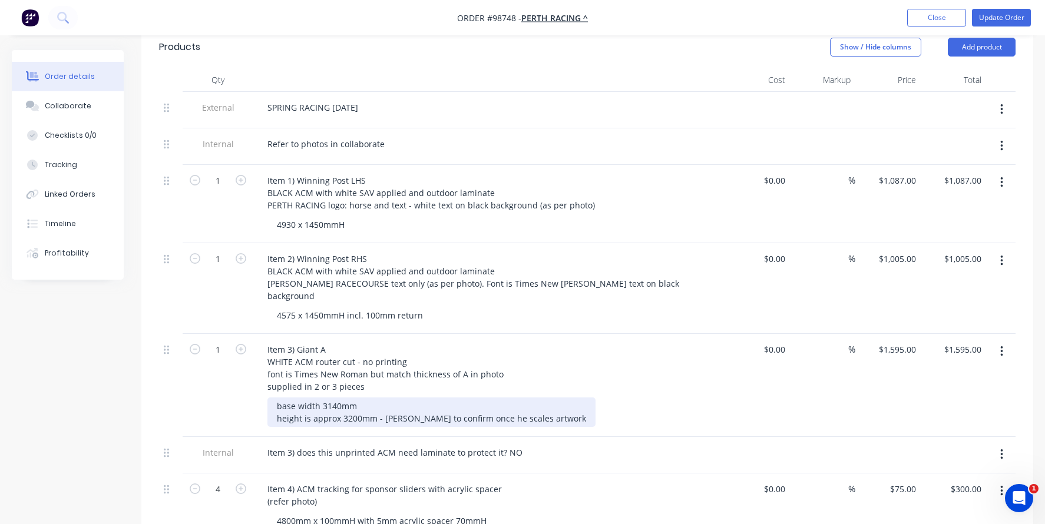
click at [346, 403] on div "base width 3140mm height is approx 3200mm - [PERSON_NAME] to confirm once he sc…" at bounding box center [431, 412] width 328 height 29
click at [360, 400] on div "base width 3140mm height is approx 3200mm - [PERSON_NAME] to confirm once he sc…" at bounding box center [431, 412] width 328 height 29
drag, startPoint x: 336, startPoint y: 403, endPoint x: 296, endPoint y: 400, distance: 40.2
click at [336, 403] on div "base width 3140mm height is approx 3020mm - [PERSON_NAME] to confirm once he sc…" at bounding box center [431, 412] width 328 height 29
click at [502, 401] on div "base width 3140mm height is 3020mm - [PERSON_NAME] to confirm once he scales ar…" at bounding box center [416, 412] width 298 height 29
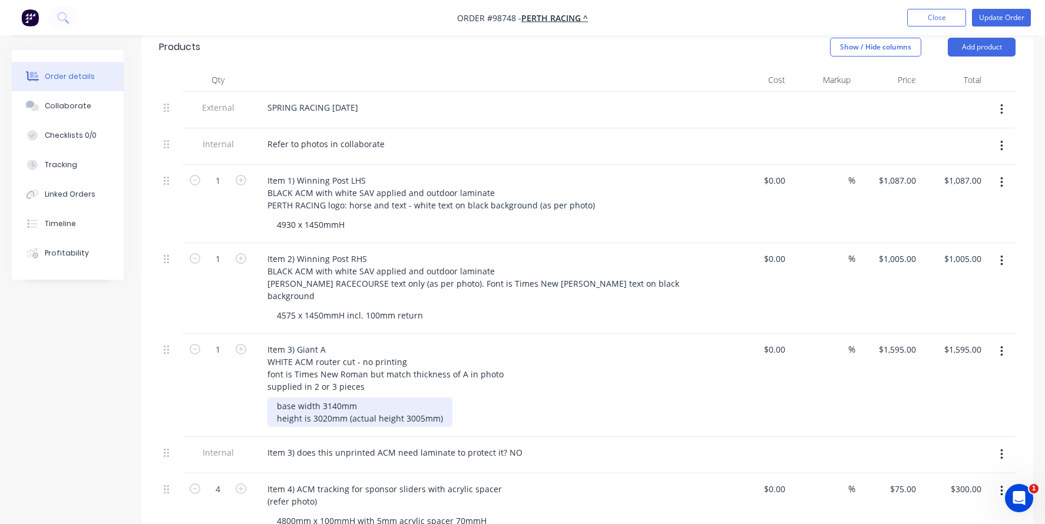
click at [303, 398] on div "base width 3140mm height is 3020mm (actual height 3005mm)" at bounding box center [359, 412] width 185 height 29
click at [442, 403] on div "base width 3140mm height is 3020mm (actual height 3005mm)" at bounding box center [359, 412] width 185 height 29
click at [230, 378] on div "1" at bounding box center [218, 385] width 71 height 103
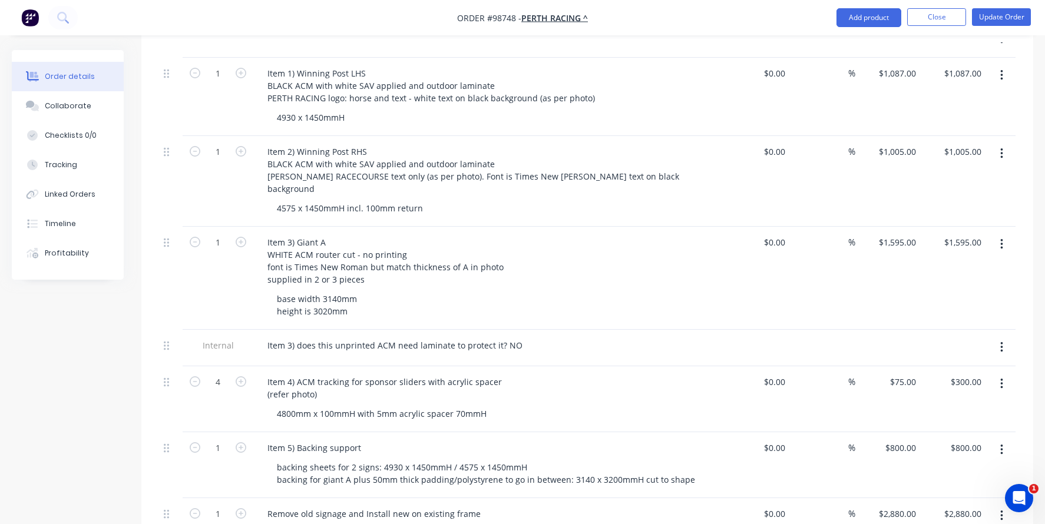
scroll to position [471, 0]
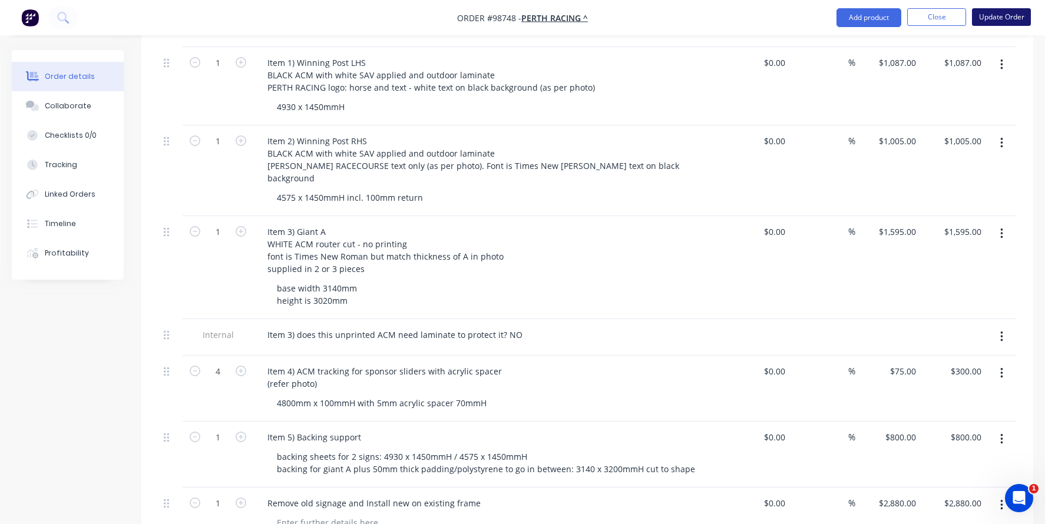
click at [989, 18] on button "Update Order" at bounding box center [1001, 17] width 59 height 18
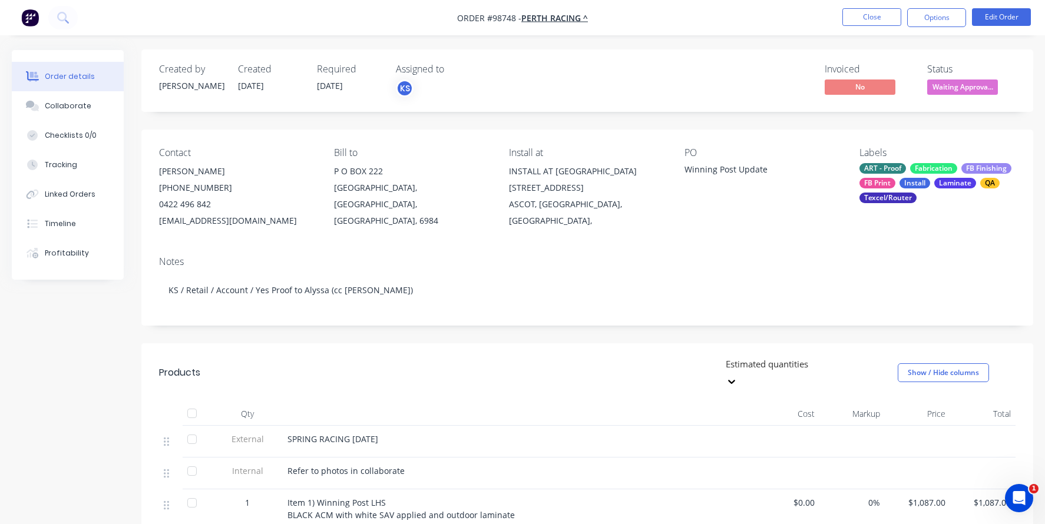
scroll to position [0, 0]
click at [860, 18] on button "Close" at bounding box center [871, 17] width 59 height 18
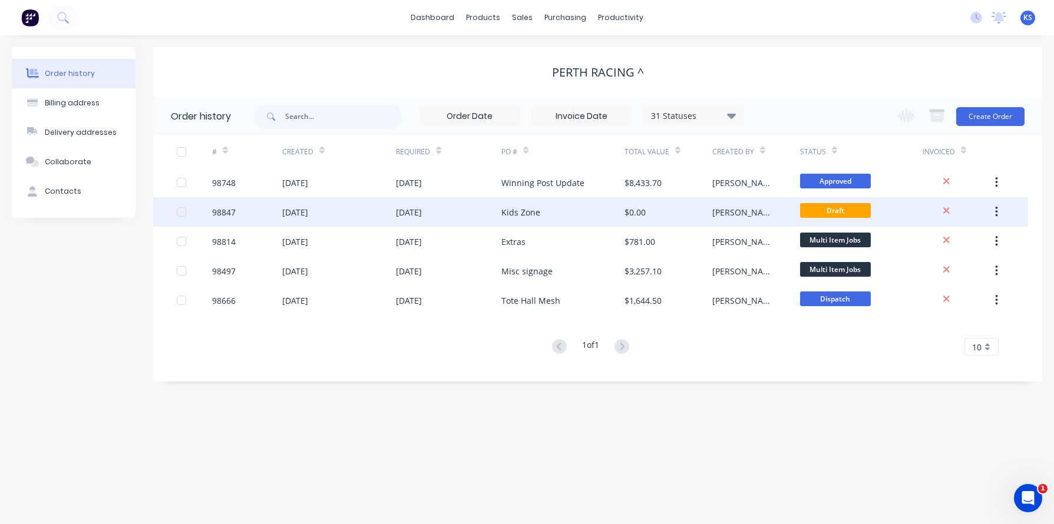
click at [403, 213] on div "[DATE]" at bounding box center [409, 212] width 26 height 12
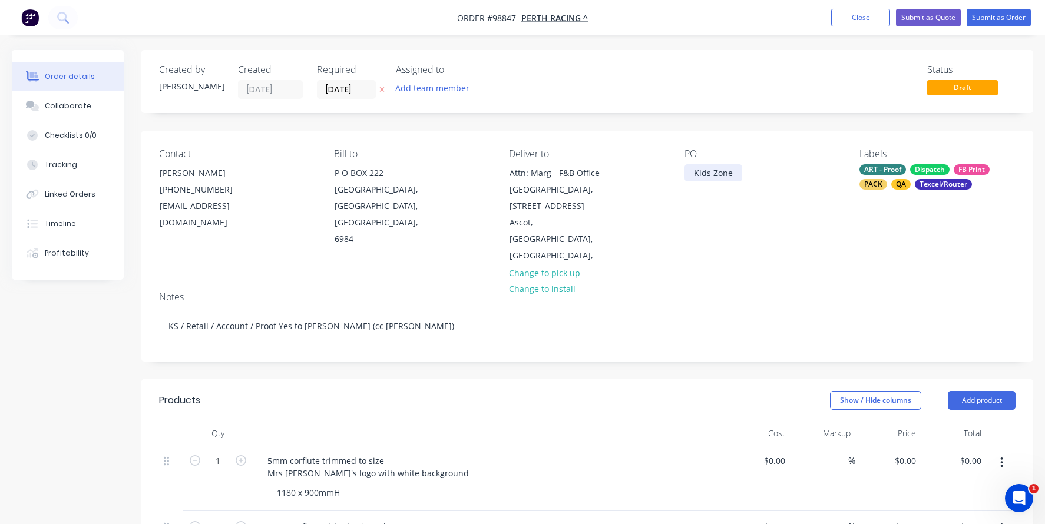
click at [716, 176] on div "Kids Zone" at bounding box center [713, 172] width 58 height 17
drag, startPoint x: 732, startPoint y: 173, endPoint x: 686, endPoint y: 173, distance: 45.9
click at [686, 173] on div "Kids Zone" at bounding box center [713, 172] width 58 height 17
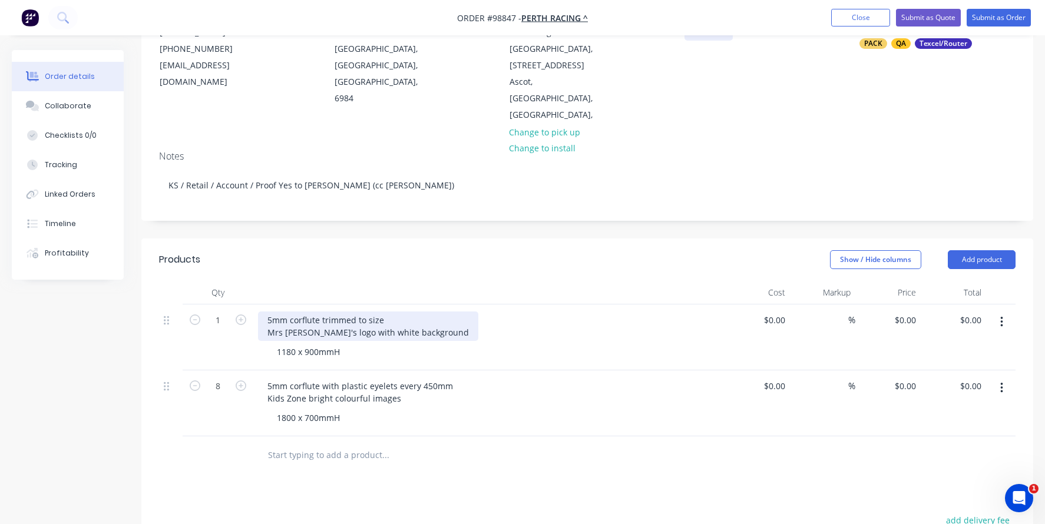
scroll to position [177, 0]
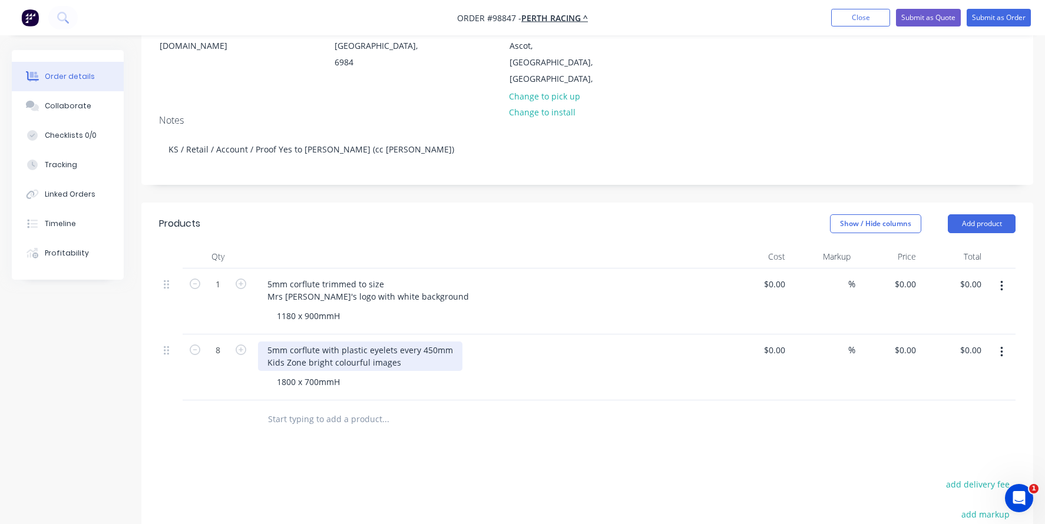
click at [344, 350] on div "5mm corflute with plastic eyelets every 450mm Kids Zone bright colourful images" at bounding box center [360, 356] width 204 height 29
drag, startPoint x: 401, startPoint y: 345, endPoint x: 313, endPoint y: 345, distance: 87.8
click at [313, 345] on div "5mm corflute with plastic eyelets every 450mm Kids Zone bright colourful images" at bounding box center [360, 356] width 204 height 29
click at [307, 408] on input "text" at bounding box center [385, 420] width 236 height 24
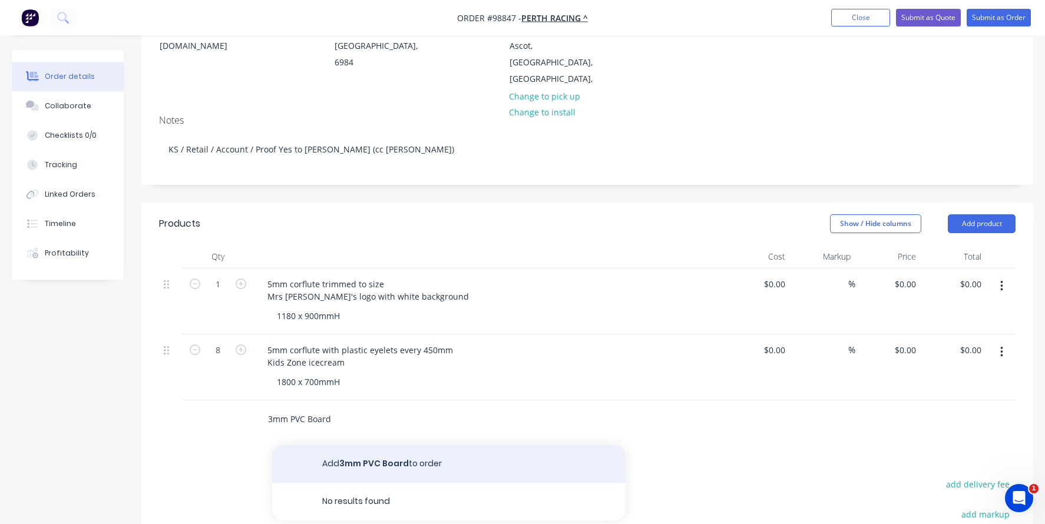
type input "3mm PVC Board"
click at [348, 445] on button "Add 3mm PVC Board to order" at bounding box center [448, 464] width 353 height 38
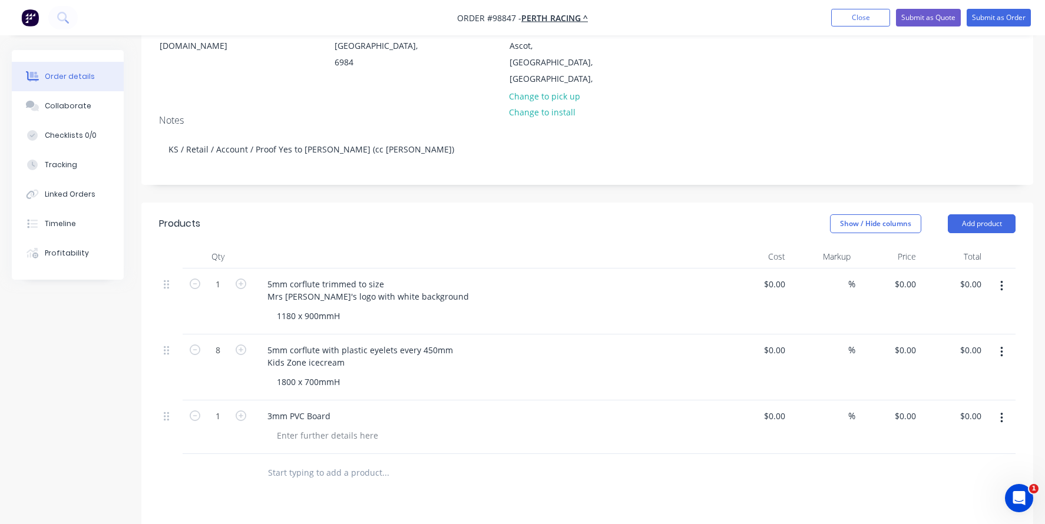
click at [298, 461] on input "text" at bounding box center [385, 473] width 236 height 24
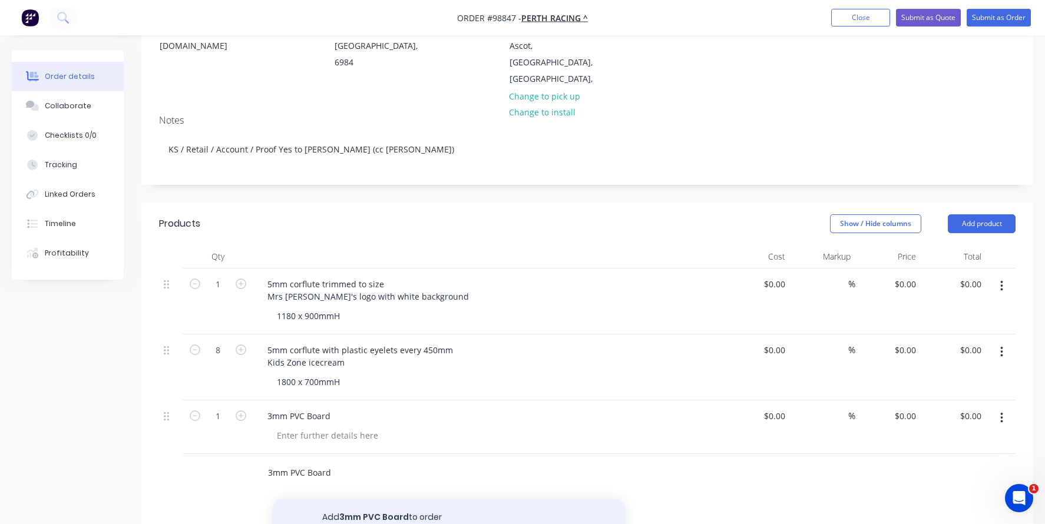
type input "3mm PVC Board"
click at [325, 466] on button "Add 3mm PVC Board to order" at bounding box center [448, 518] width 353 height 38
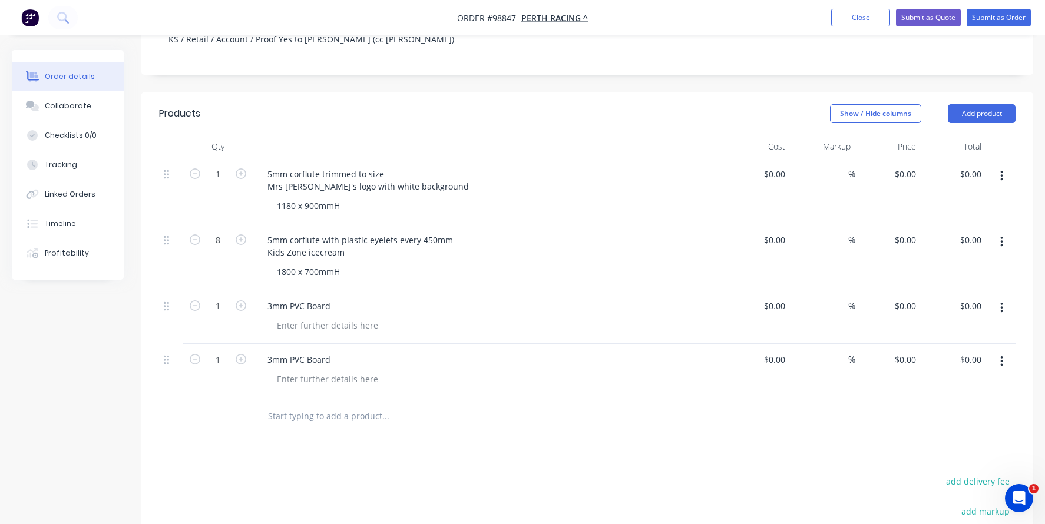
scroll to position [294, 0]
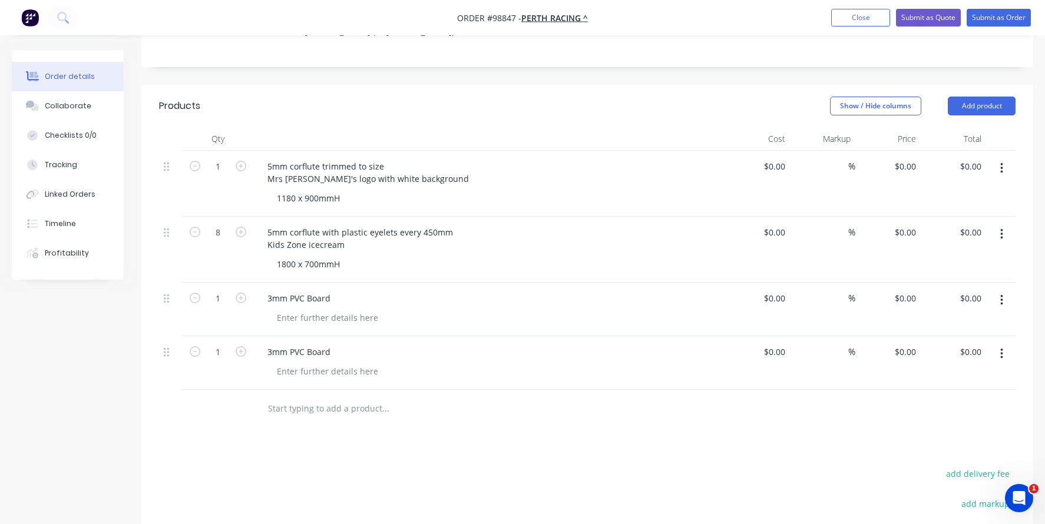
click at [283, 397] on input "text" at bounding box center [385, 409] width 236 height 24
type input "C"
click at [295, 309] on div at bounding box center [327, 317] width 120 height 17
click at [332, 290] on div "3mm PVC Board" at bounding box center [299, 298] width 82 height 17
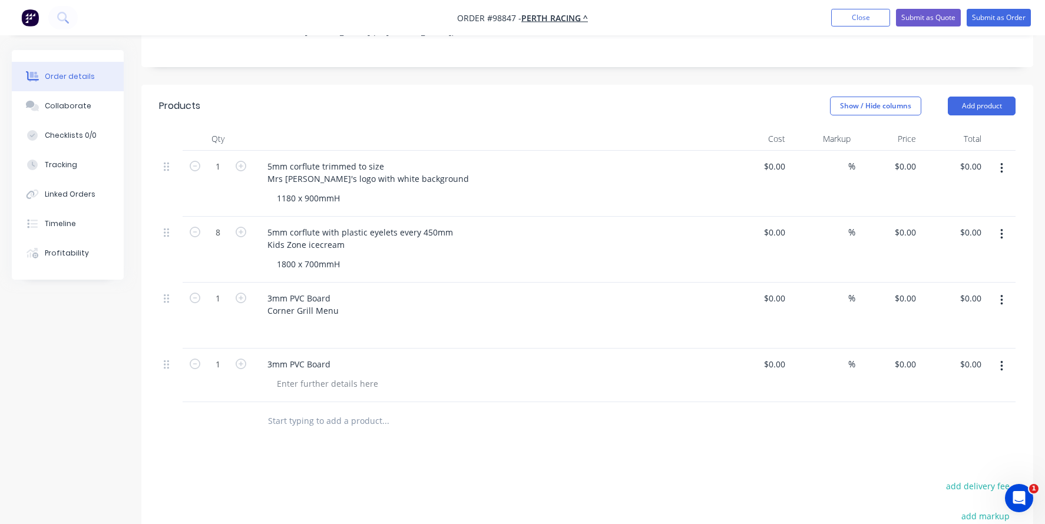
click at [314, 322] on div at bounding box center [493, 330] width 452 height 17
click at [298, 322] on div at bounding box center [493, 330] width 452 height 17
click at [299, 296] on div "3mm PVC Board Corner Grill Menu" at bounding box center [303, 304] width 90 height 29
click at [299, 293] on div "3mm PVC Board Corner Grill Menu" at bounding box center [303, 304] width 90 height 29
click at [297, 322] on div at bounding box center [493, 330] width 452 height 17
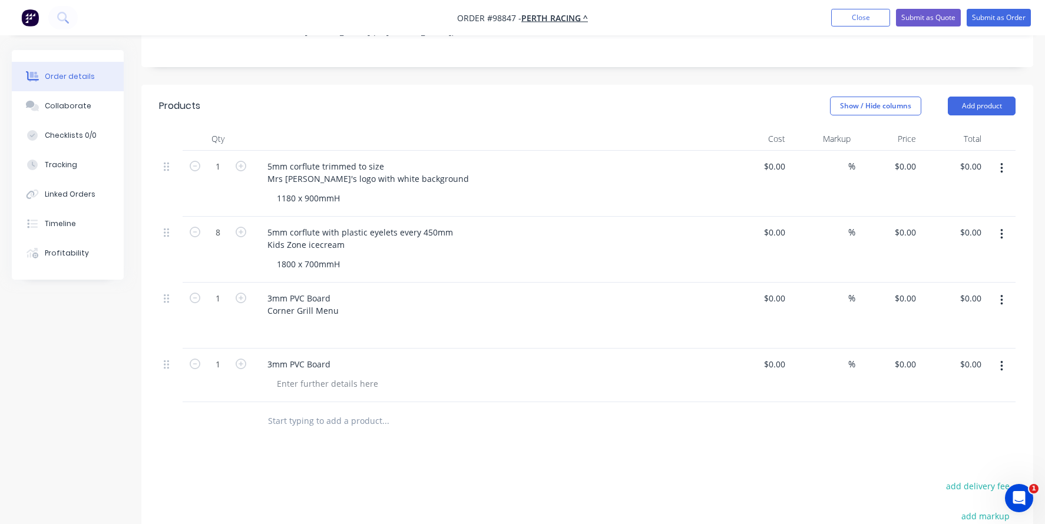
click at [294, 349] on div "3mm PVC Board" at bounding box center [488, 376] width 471 height 54
click at [297, 375] on div at bounding box center [327, 383] width 120 height 17
click at [1002, 294] on icon "button" at bounding box center [1001, 300] width 3 height 13
click at [938, 370] on div "Delete" at bounding box center [959, 378] width 91 height 17
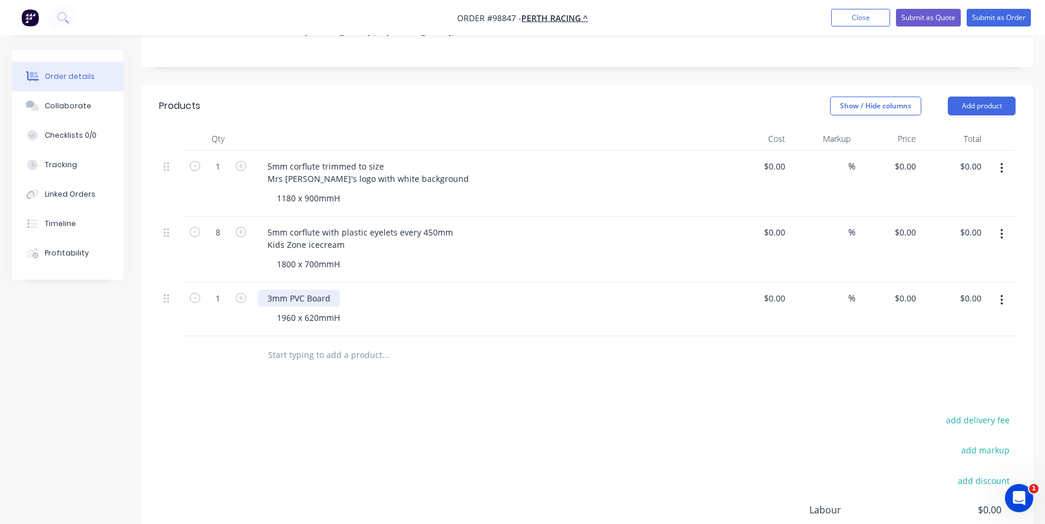
click at [331, 290] on div "3mm PVC Board" at bounding box center [299, 298] width 82 height 17
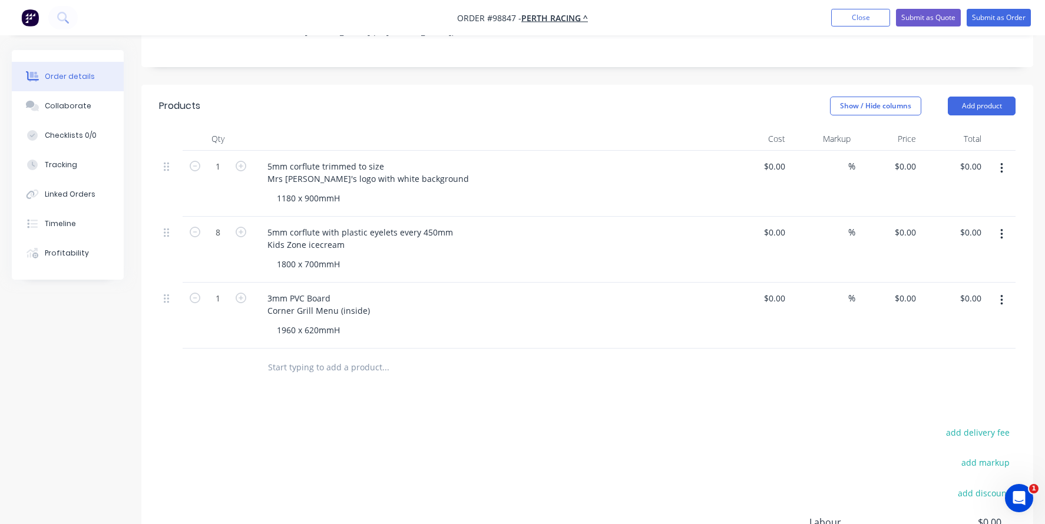
click at [300, 356] on input "text" at bounding box center [385, 368] width 236 height 24
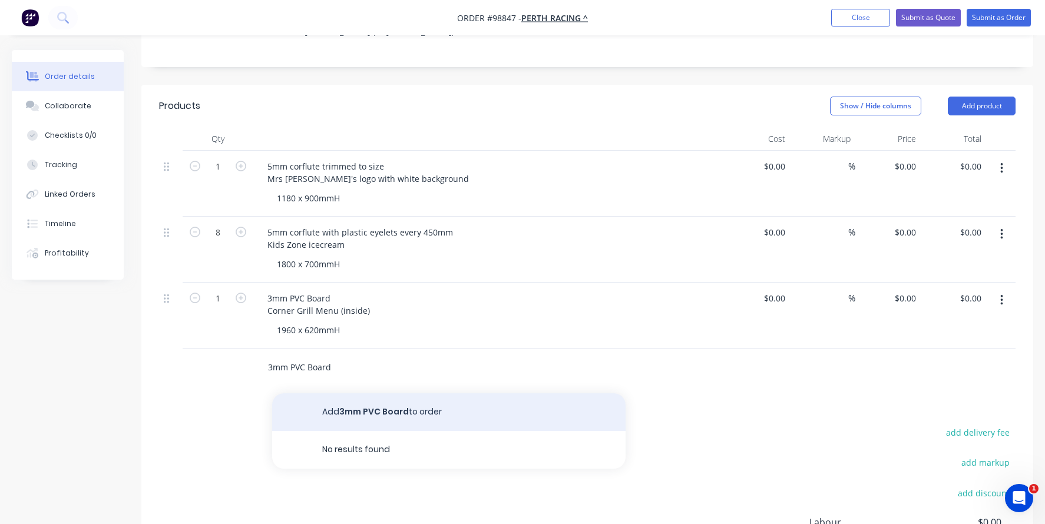
type input "3mm PVC Board"
click at [335, 393] on button "Add 3mm PVC Board to order" at bounding box center [448, 412] width 353 height 38
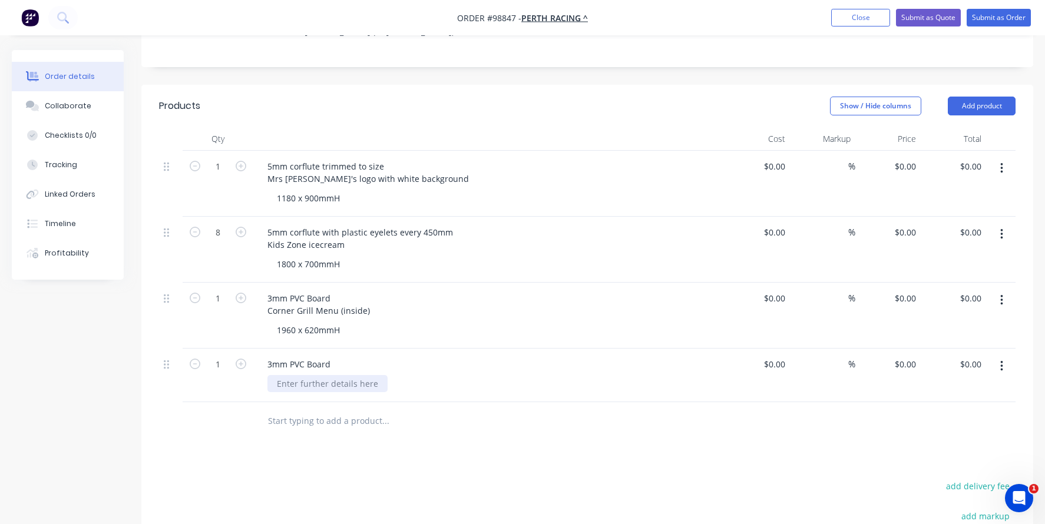
click at [311, 375] on div at bounding box center [327, 383] width 120 height 17
click at [329, 356] on div "3mm PVC Board" at bounding box center [299, 364] width 82 height 17
click at [286, 360] on div "3mm PVC Board" at bounding box center [299, 370] width 82 height 29
click at [298, 388] on div "size?" at bounding box center [286, 396] width 38 height 17
click at [296, 388] on div "size?" at bounding box center [286, 396] width 38 height 17
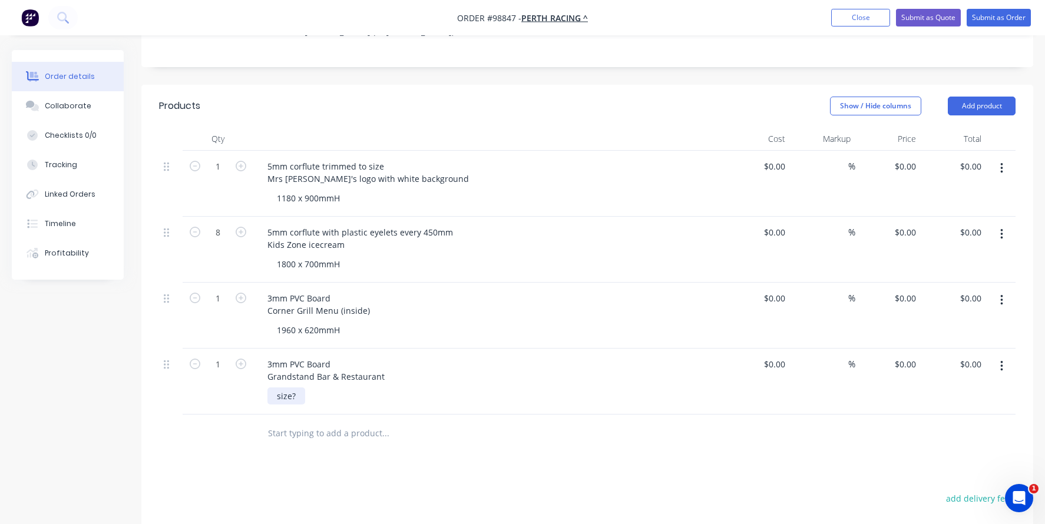
click at [283, 388] on div "size?" at bounding box center [286, 396] width 38 height 17
click at [295, 388] on div "size?" at bounding box center [286, 396] width 38 height 17
click at [332, 356] on div "3mm PVC Board Grandstand Bar & Restaurant" at bounding box center [326, 370] width 136 height 29
click at [342, 388] on div "320 x 1290mmH" at bounding box center [308, 396] width 82 height 17
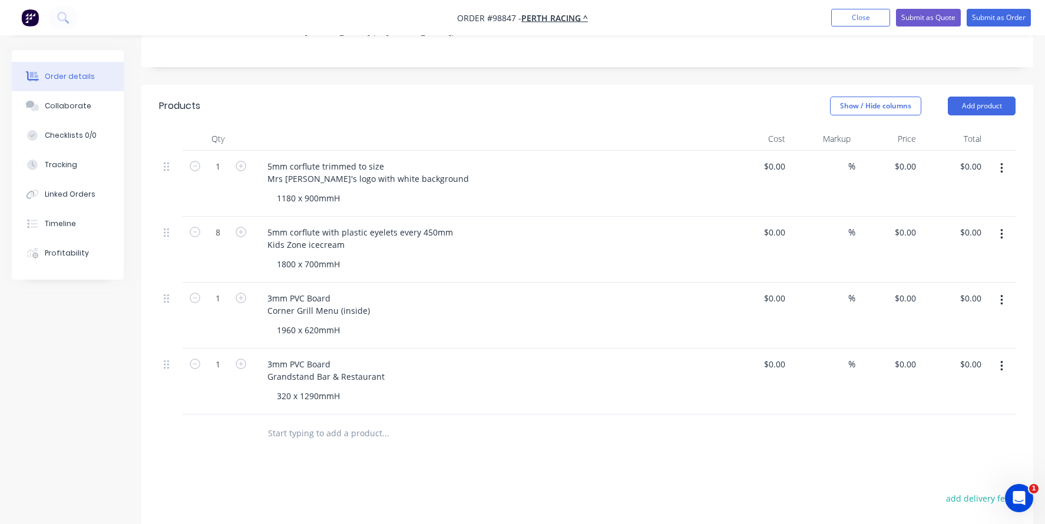
click at [967, 440] on div "Products Show / Hide columns Add product Qty Cost Markup Price Total 1 5mm corf…" at bounding box center [587, 410] width 892 height 651
click at [274, 158] on div "5mm corflute trimmed to size Mrs [PERSON_NAME]'s logo with white background" at bounding box center [368, 172] width 220 height 29
click at [269, 158] on div "5mm corflute trimmed to size Mrs [PERSON_NAME]'s logo with white background" at bounding box center [368, 172] width 220 height 29
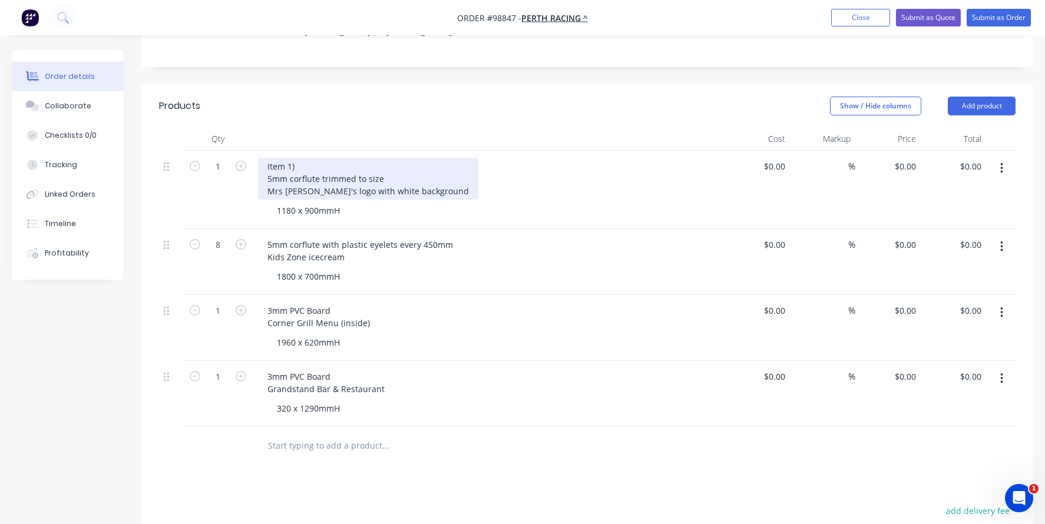
click at [315, 158] on div "Item 1) 5mm corflute trimmed to size Mrs [PERSON_NAME]'s logo with white backgr…" at bounding box center [368, 179] width 220 height 42
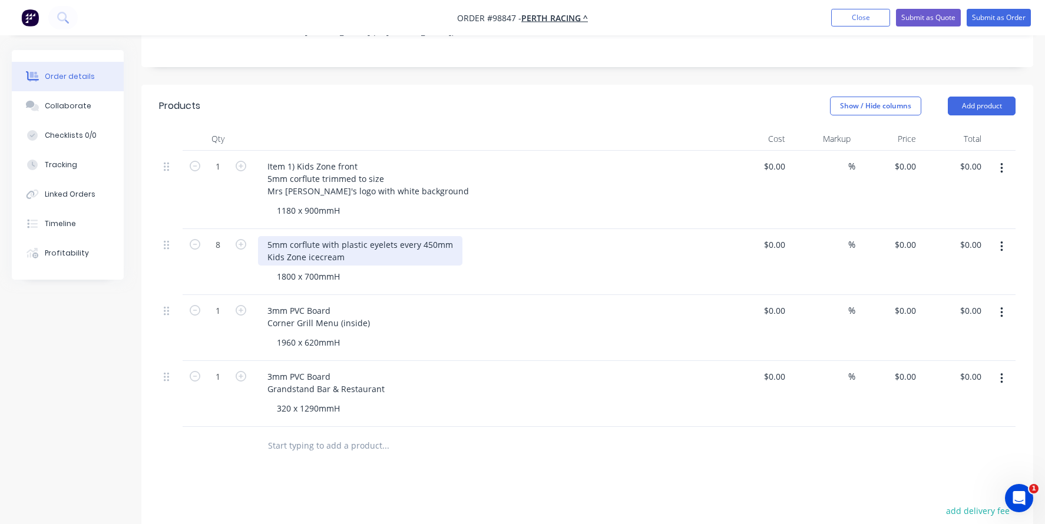
click at [291, 236] on div "5mm corflute with plastic eyelets every 450mm Kids Zone icecream" at bounding box center [360, 250] width 204 height 29
click at [268, 236] on div "5mm corflute with plastic eyelets every 450mm Kids Zone icecream" at bounding box center [360, 250] width 204 height 29
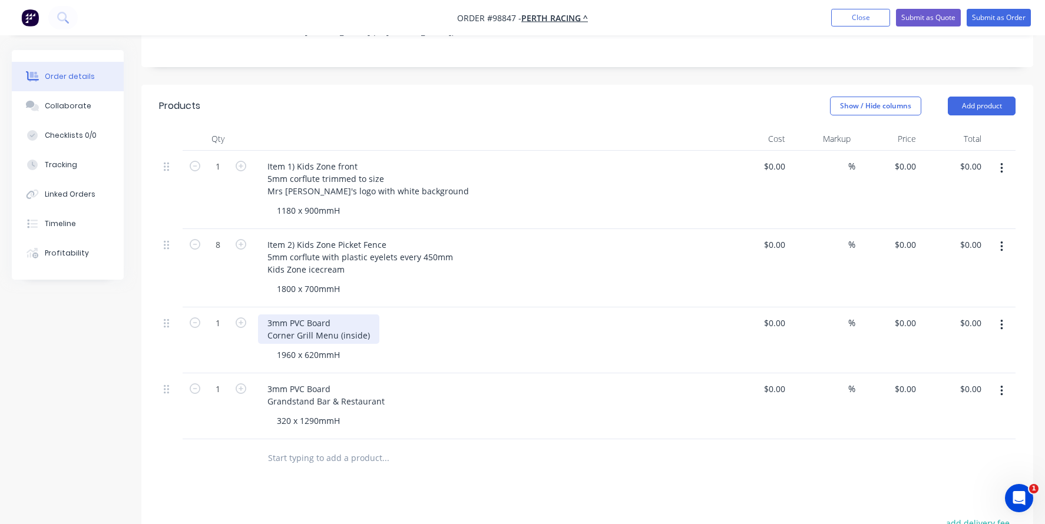
click at [269, 315] on div "3mm PVC Board Corner Grill Menu (inside)" at bounding box center [318, 329] width 121 height 29
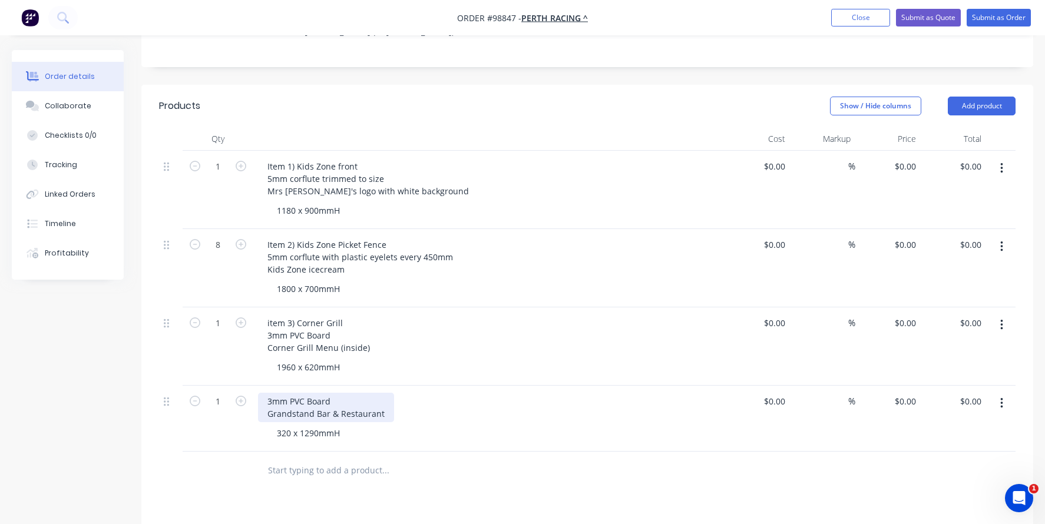
click at [266, 393] on div "3mm PVC Board Grandstand Bar & Restaurant" at bounding box center [326, 407] width 136 height 29
click at [268, 393] on div "3mm PVC Board Grandstand Bar & Restaurant" at bounding box center [326, 407] width 136 height 29
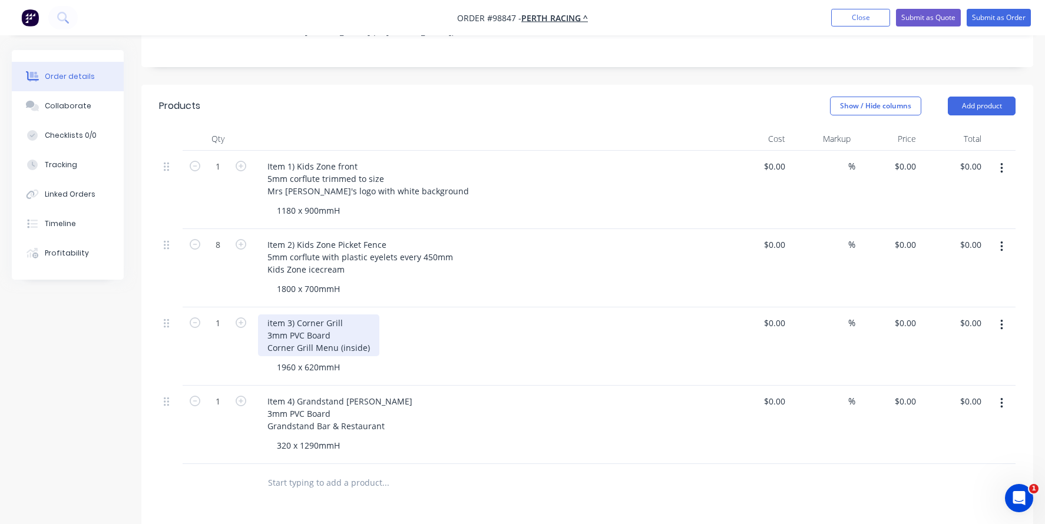
click at [270, 315] on div "item 3) Corner Grill 3mm PVC Board Corner Grill Menu (inside)" at bounding box center [318, 336] width 121 height 42
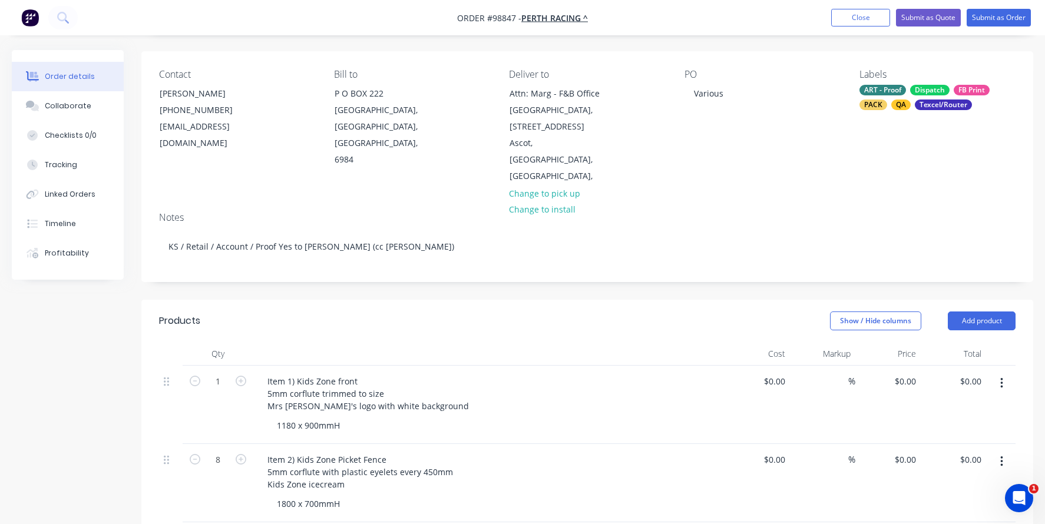
scroll to position [59, 0]
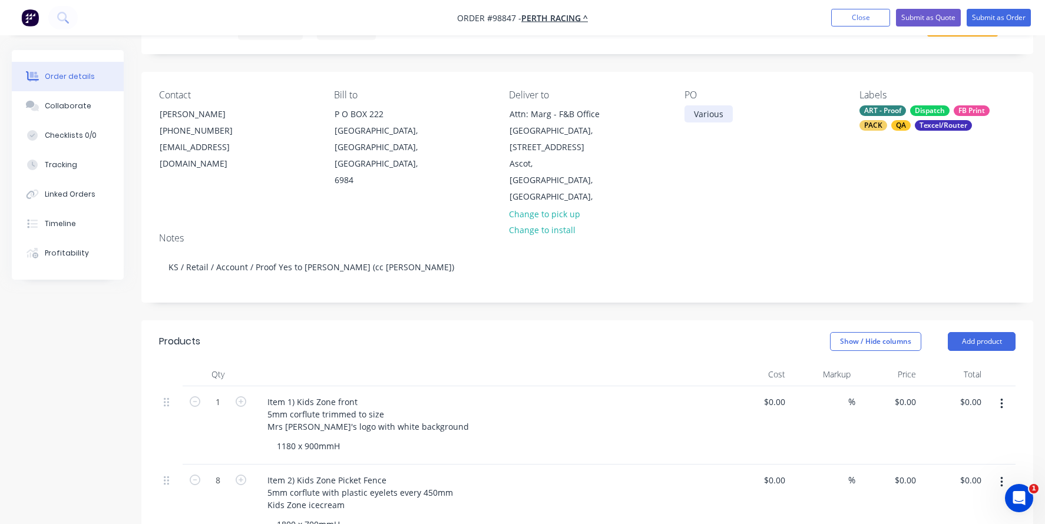
click at [717, 117] on div "Various" at bounding box center [708, 113] width 48 height 17
click at [723, 116] on div "Various" at bounding box center [708, 113] width 48 height 17
drag, startPoint x: 687, startPoint y: 121, endPoint x: 700, endPoint y: 120, distance: 13.1
click at [687, 121] on div "Various" at bounding box center [708, 113] width 48 height 17
click at [725, 114] on div "Various" at bounding box center [708, 113] width 48 height 17
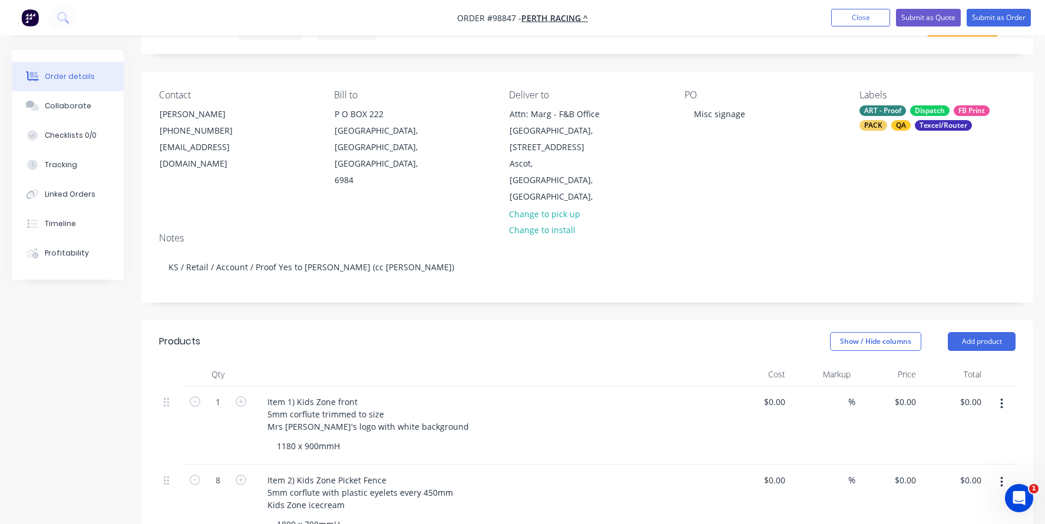
click at [468, 393] on div "Item 1) Kids Zone front 5mm corflute trimmed to size Mrs [PERSON_NAME]'s logo w…" at bounding box center [489, 414] width 462 height 42
